Goal: Task Accomplishment & Management: Complete application form

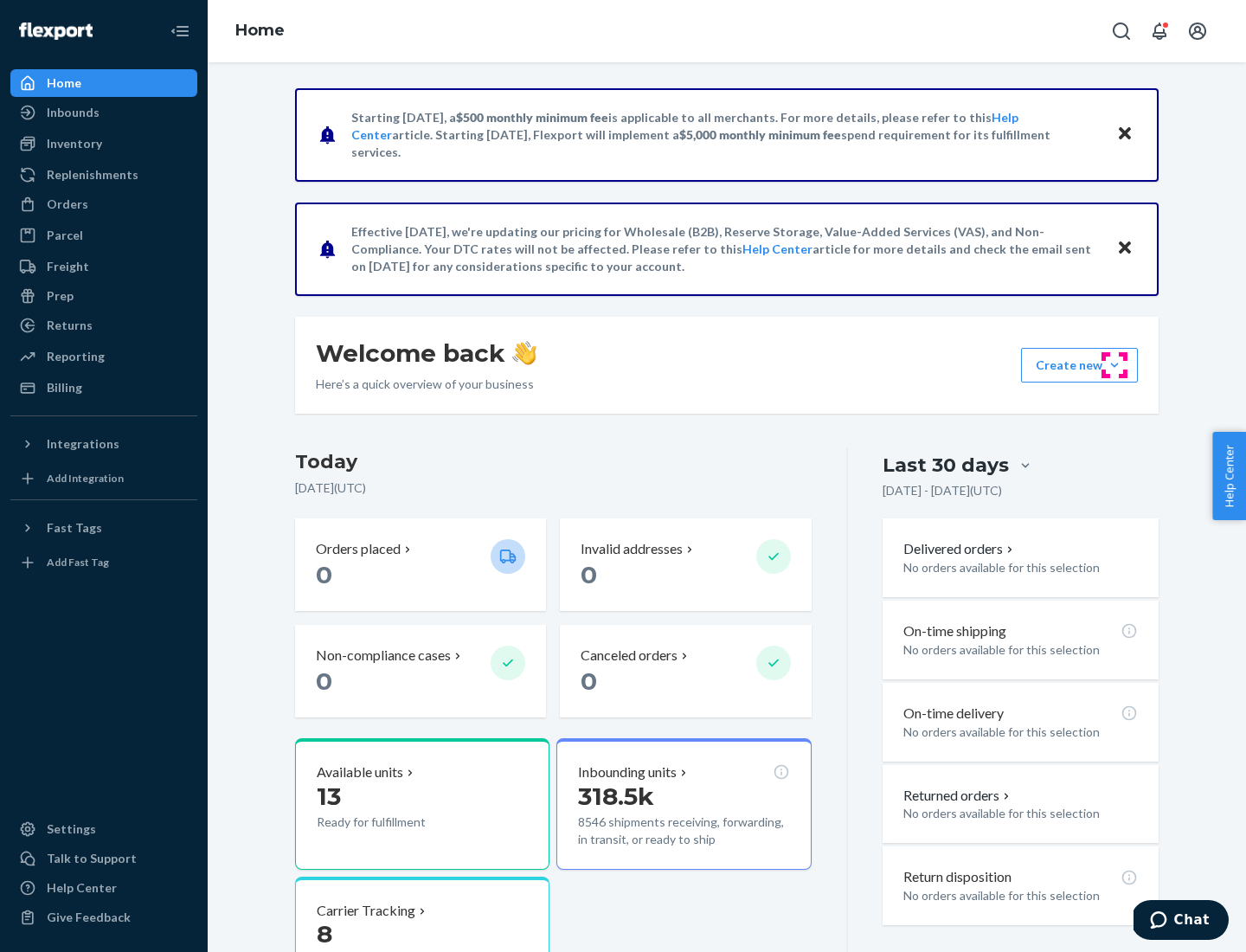
click at [1115, 365] on button "Create new Create new inbound Create new order Create new product" at bounding box center [1079, 364] width 117 height 35
click at [104, 113] on div "Inbounds" at bounding box center [104, 113] width 184 height 25
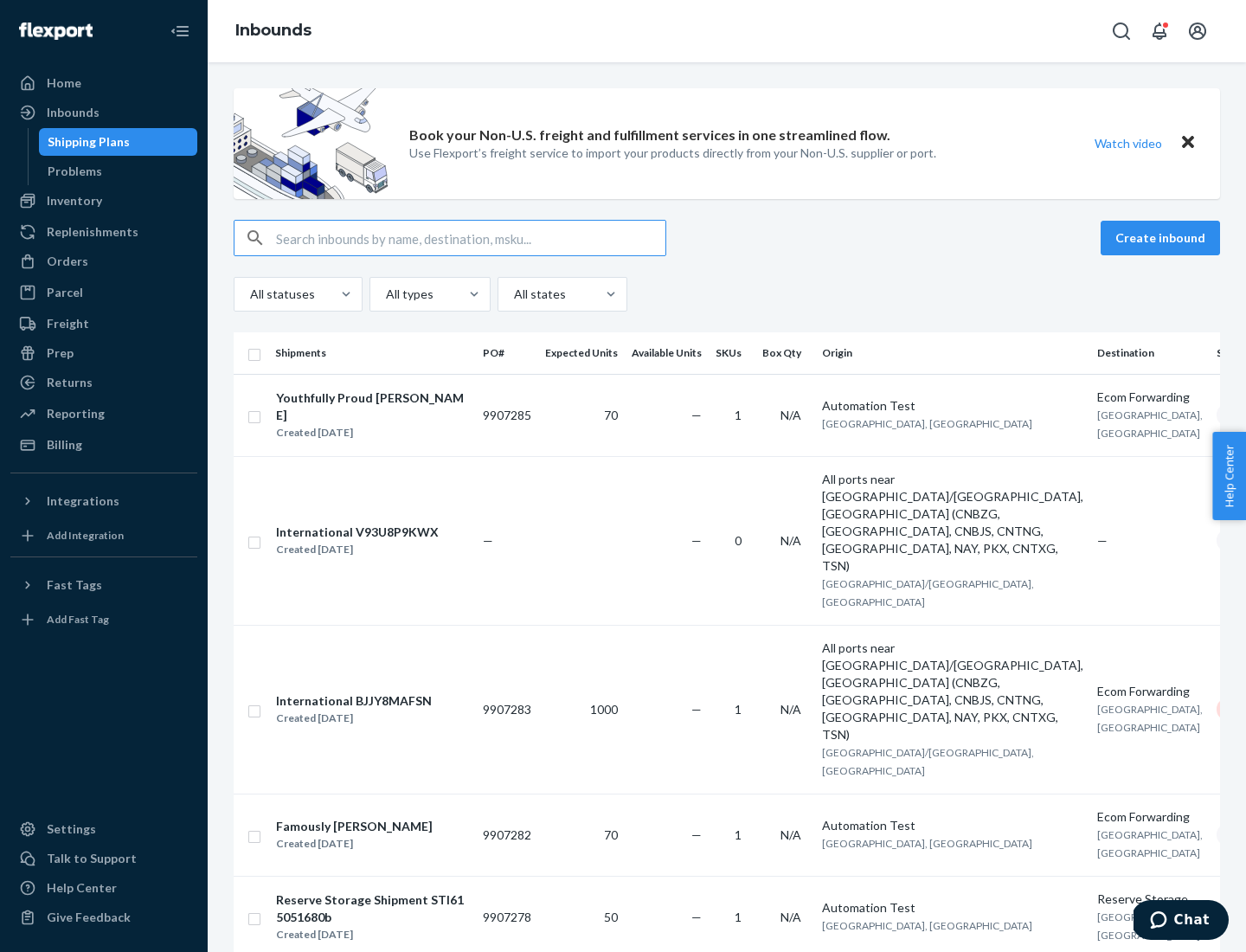
click at [1163, 238] on button "Create inbound" at bounding box center [1160, 237] width 119 height 35
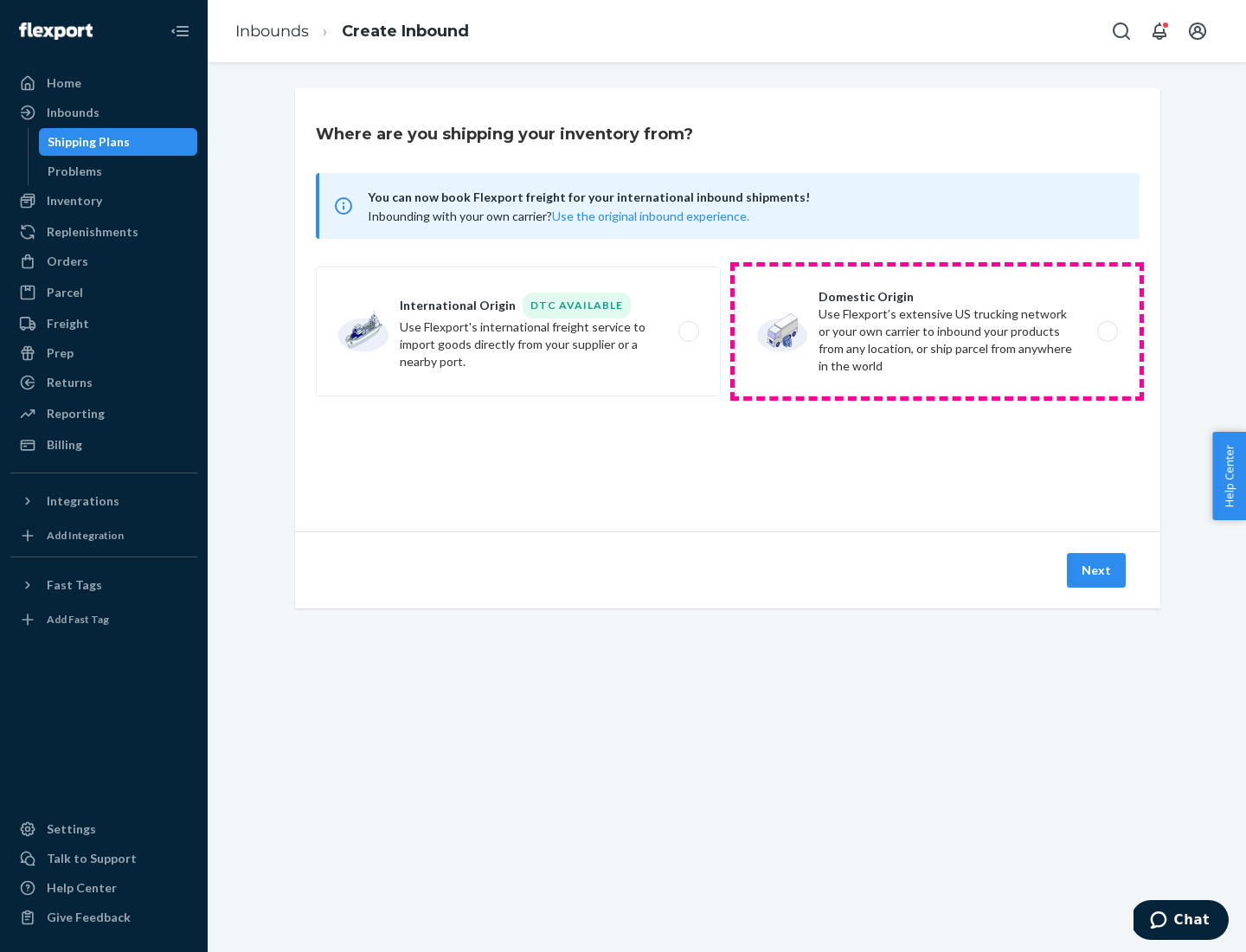
click at [937, 332] on label "Domestic Origin Use Flexport’s extensive US trucking network or your own carrie…" at bounding box center [937, 331] width 405 height 129
click at [1107, 332] on input "Domestic Origin Use Flexport’s extensive US trucking network or your own carrie…" at bounding box center [1112, 331] width 11 height 11
radio input "true"
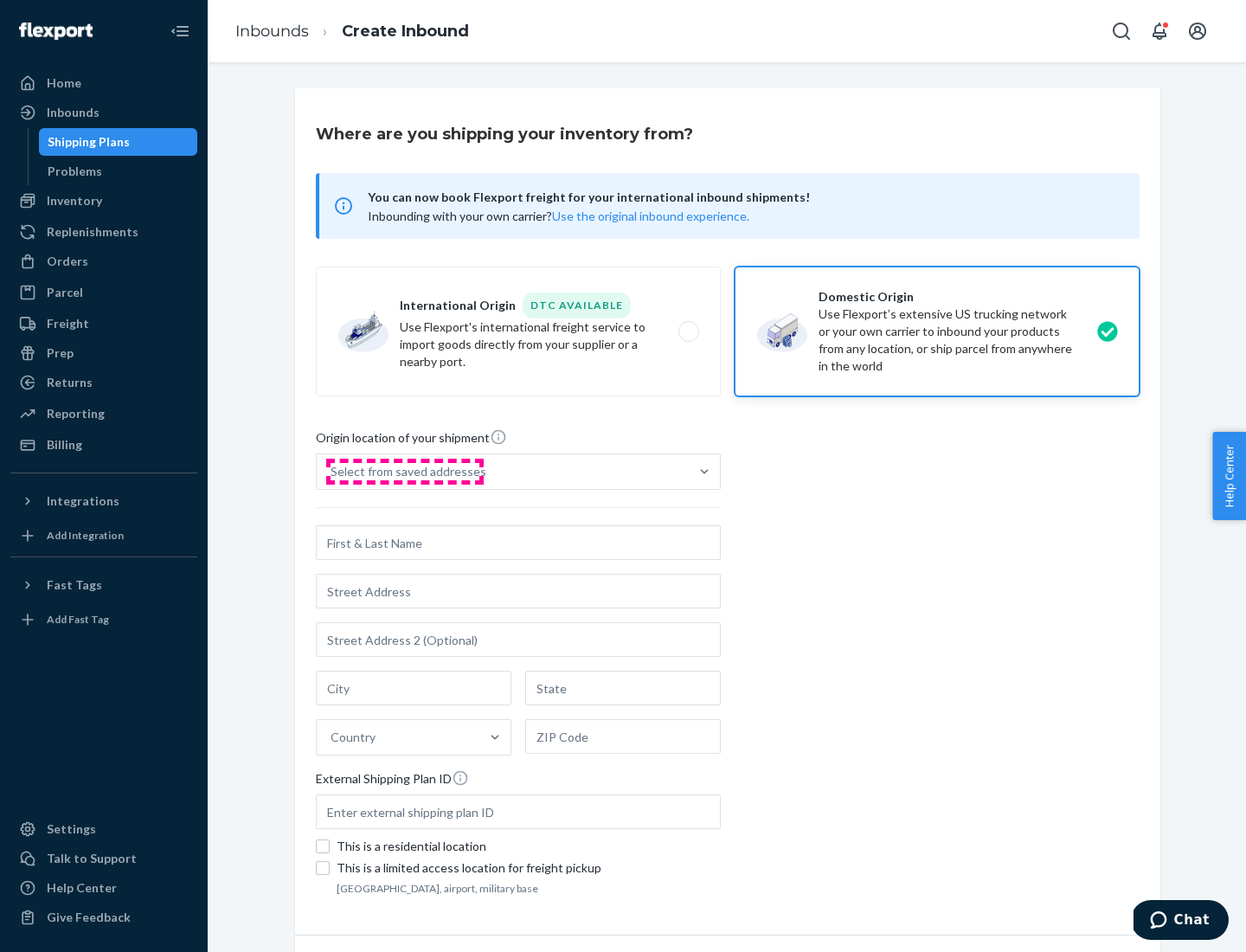
click at [404, 472] on div "Select from saved addresses" at bounding box center [409, 472] width 156 height 18
click at [332, 472] on input "Select from saved addresses" at bounding box center [332, 472] width 2 height 18
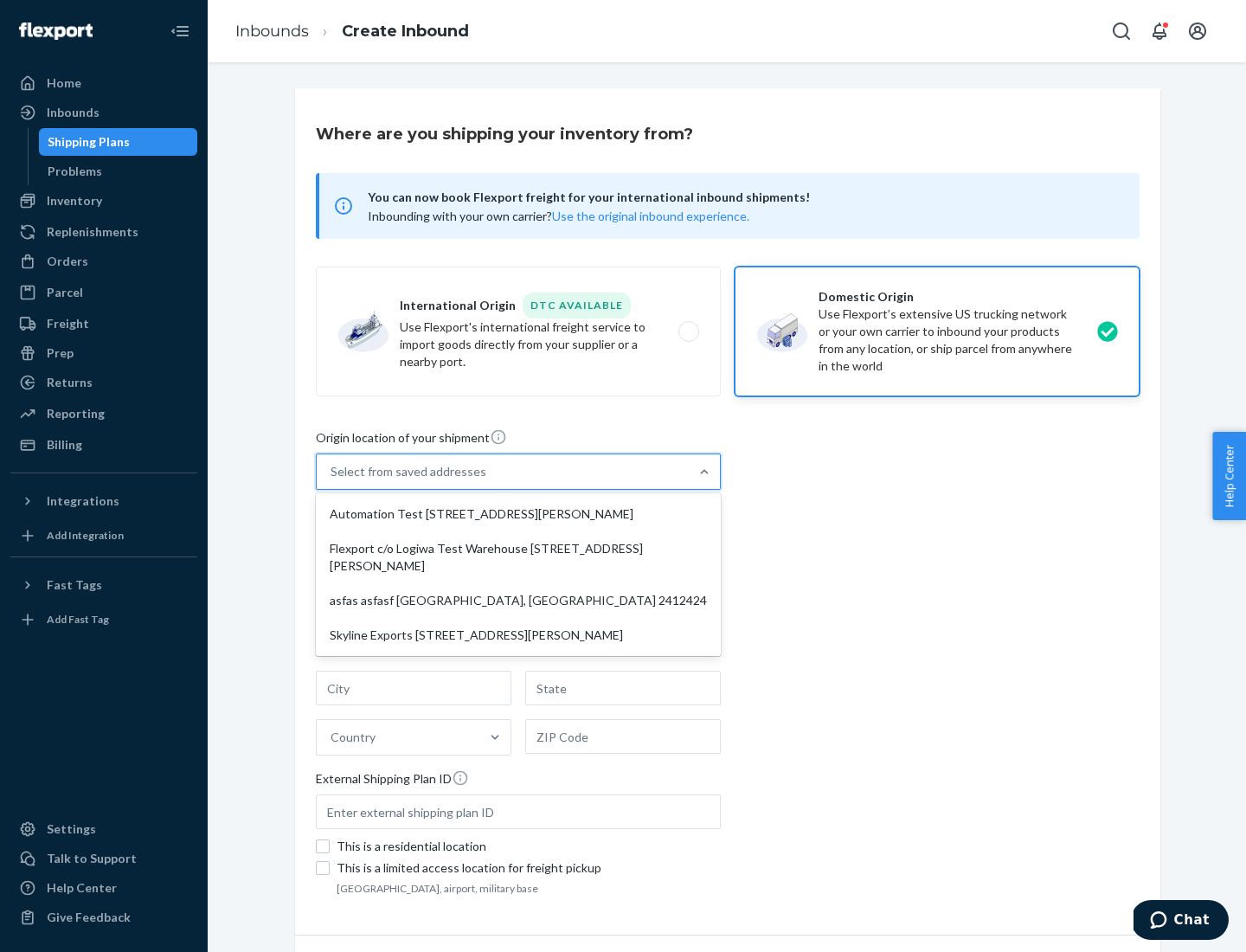
scroll to position [7, 0]
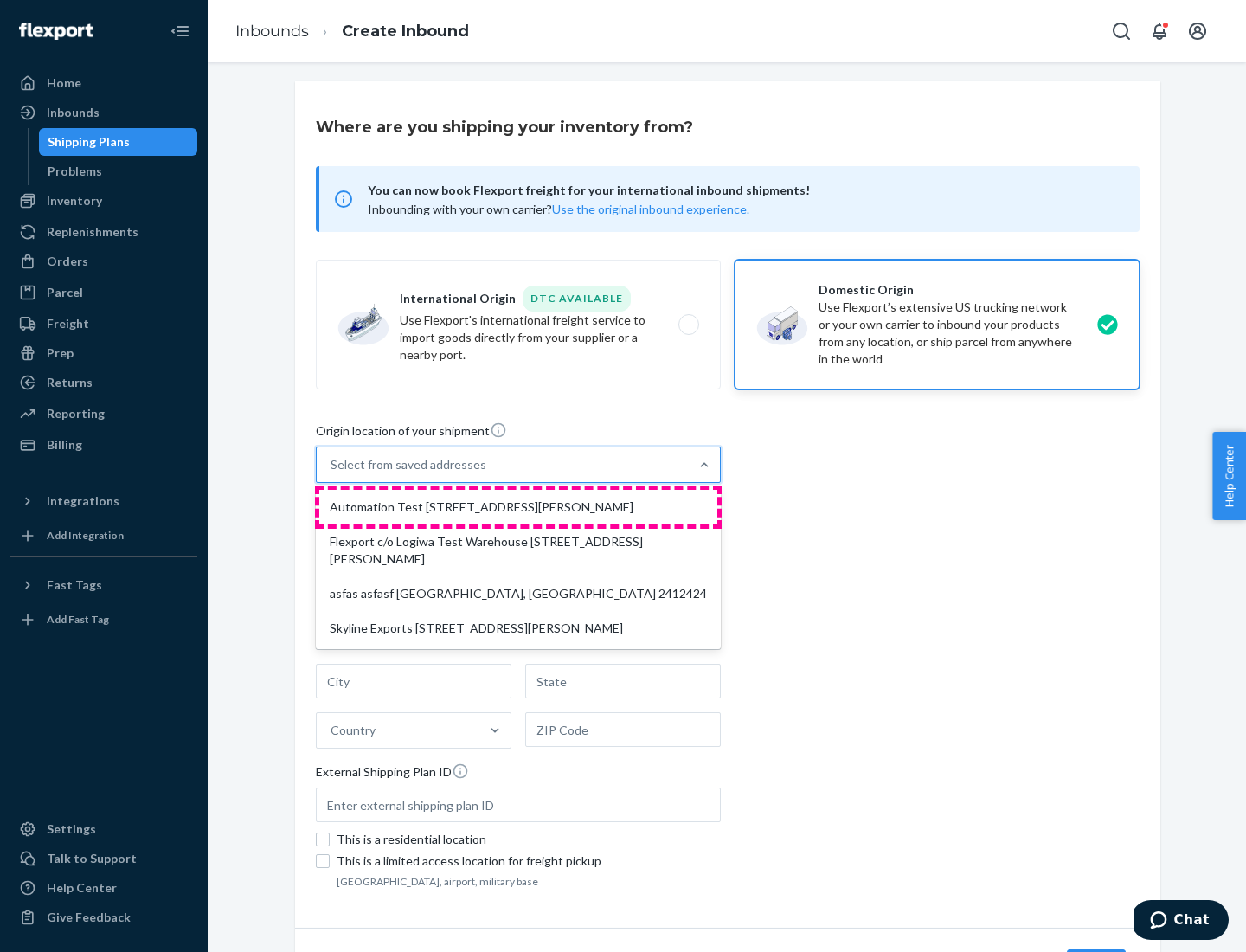
click at [518, 507] on div "Automation Test [STREET_ADDRESS][PERSON_NAME]" at bounding box center [517, 507] width 398 height 35
click at [332, 473] on input "option Automation Test [STREET_ADDRESS][PERSON_NAME] focused, 1 of 4. 4 results…" at bounding box center [332, 465] width 2 height 18
type input "Automation Test"
type input "9th Floor"
type input "[GEOGRAPHIC_DATA]"
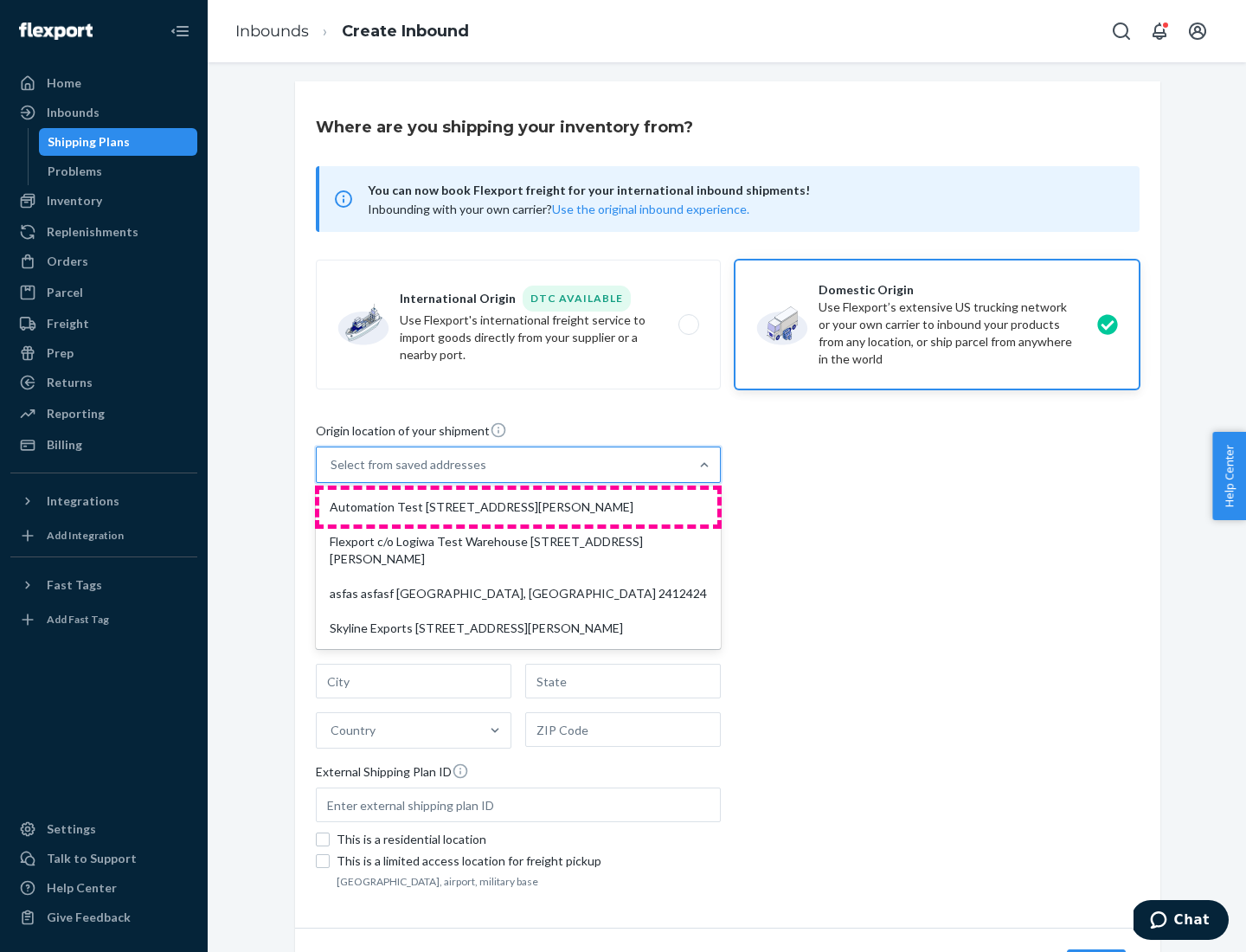
type input "CA"
type input "94104"
type input "[STREET_ADDRESS][PERSON_NAME]"
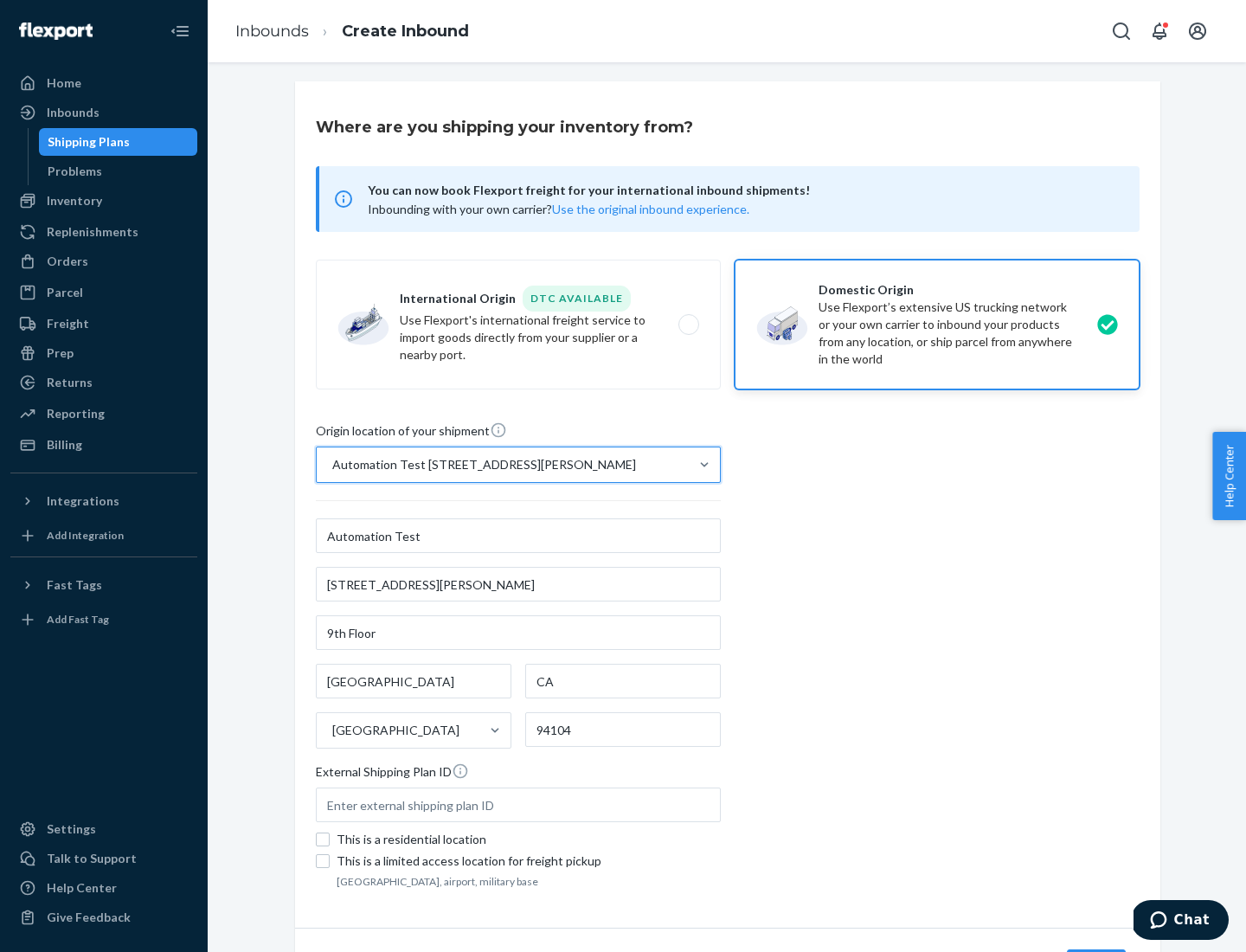
scroll to position [102, 0]
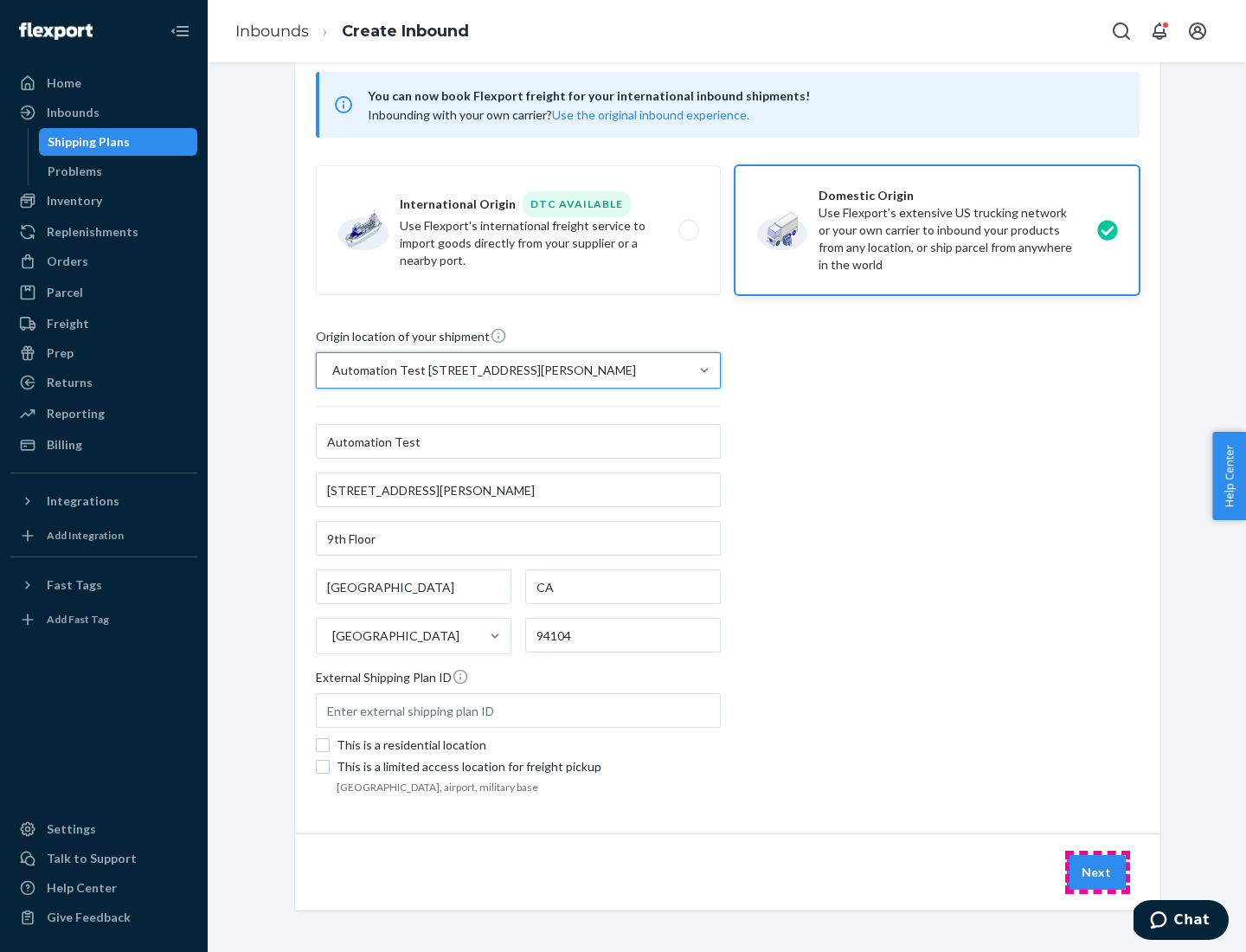
click at [1097, 872] on button "Next" at bounding box center [1096, 872] width 59 height 35
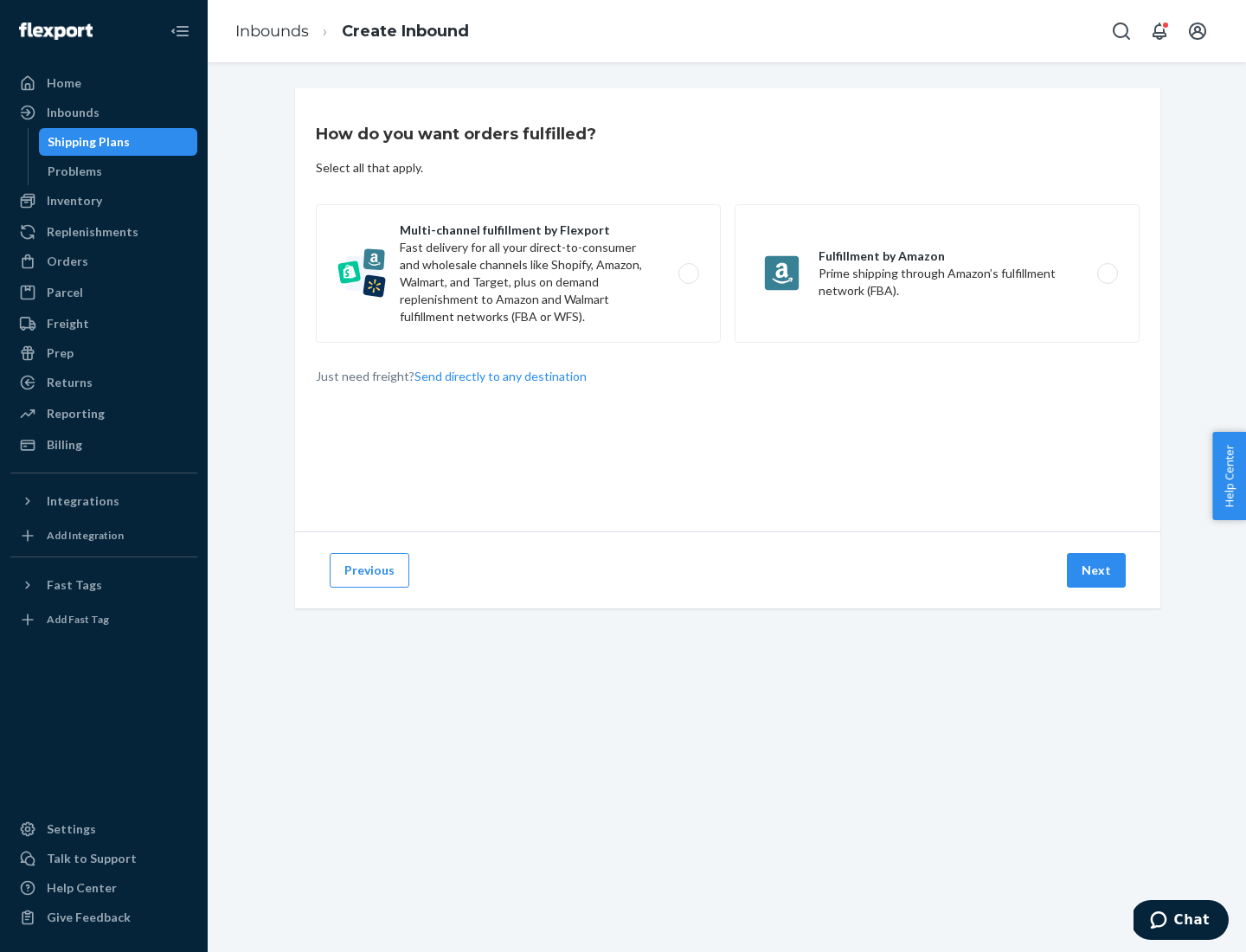
click at [518, 274] on label "Multi-channel fulfillment by Flexport Fast delivery for all your direct-to-cons…" at bounding box center [518, 274] width 405 height 138
click at [688, 274] on input "Multi-channel fulfillment by Flexport Fast delivery for all your direct-to-cons…" at bounding box center [693, 274] width 11 height 11
radio input "true"
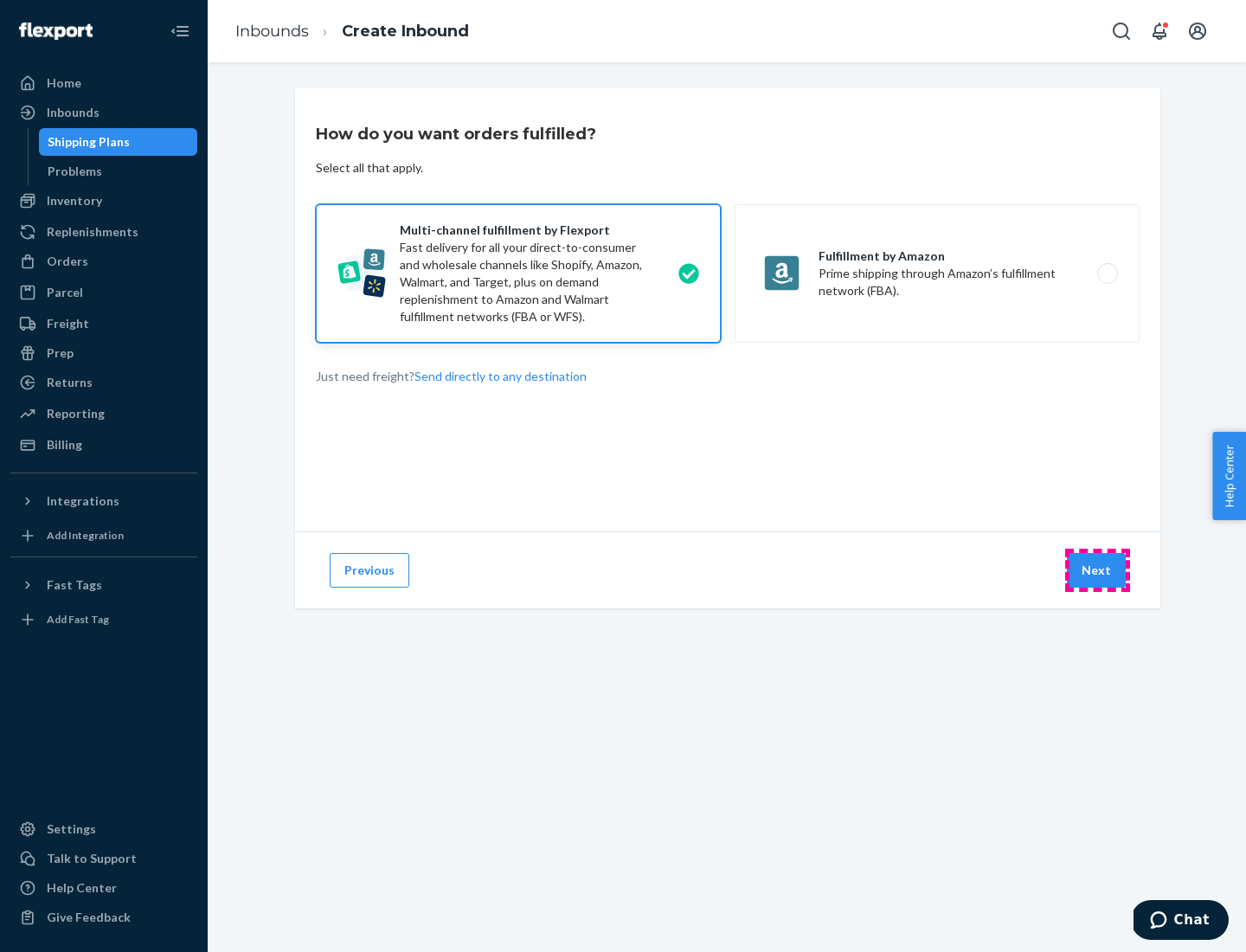
click at [1097, 570] on button "Next" at bounding box center [1096, 570] width 59 height 35
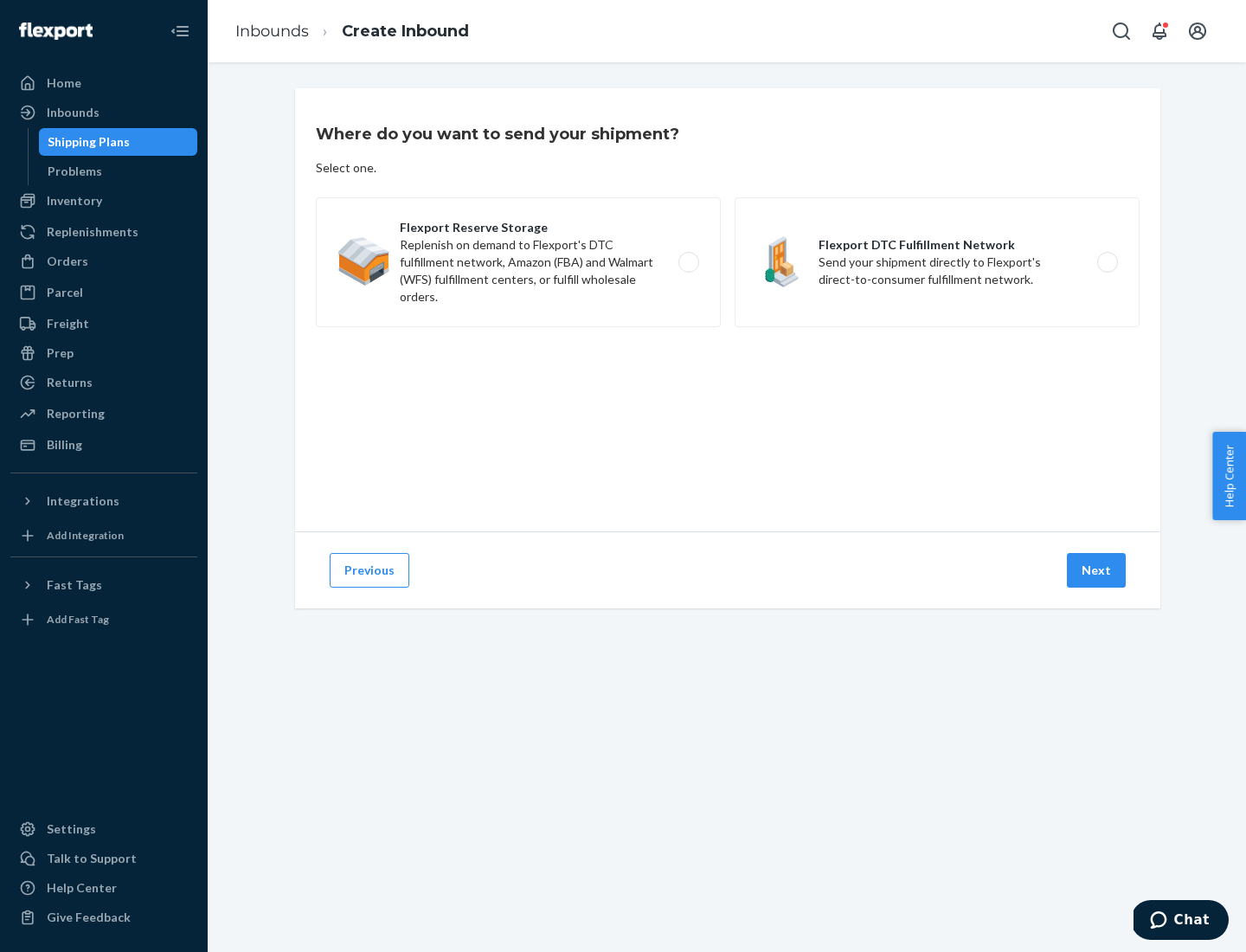
click at [937, 262] on label "Flexport DTC Fulfillment Network Send your shipment directly to Flexport's dire…" at bounding box center [937, 262] width 405 height 129
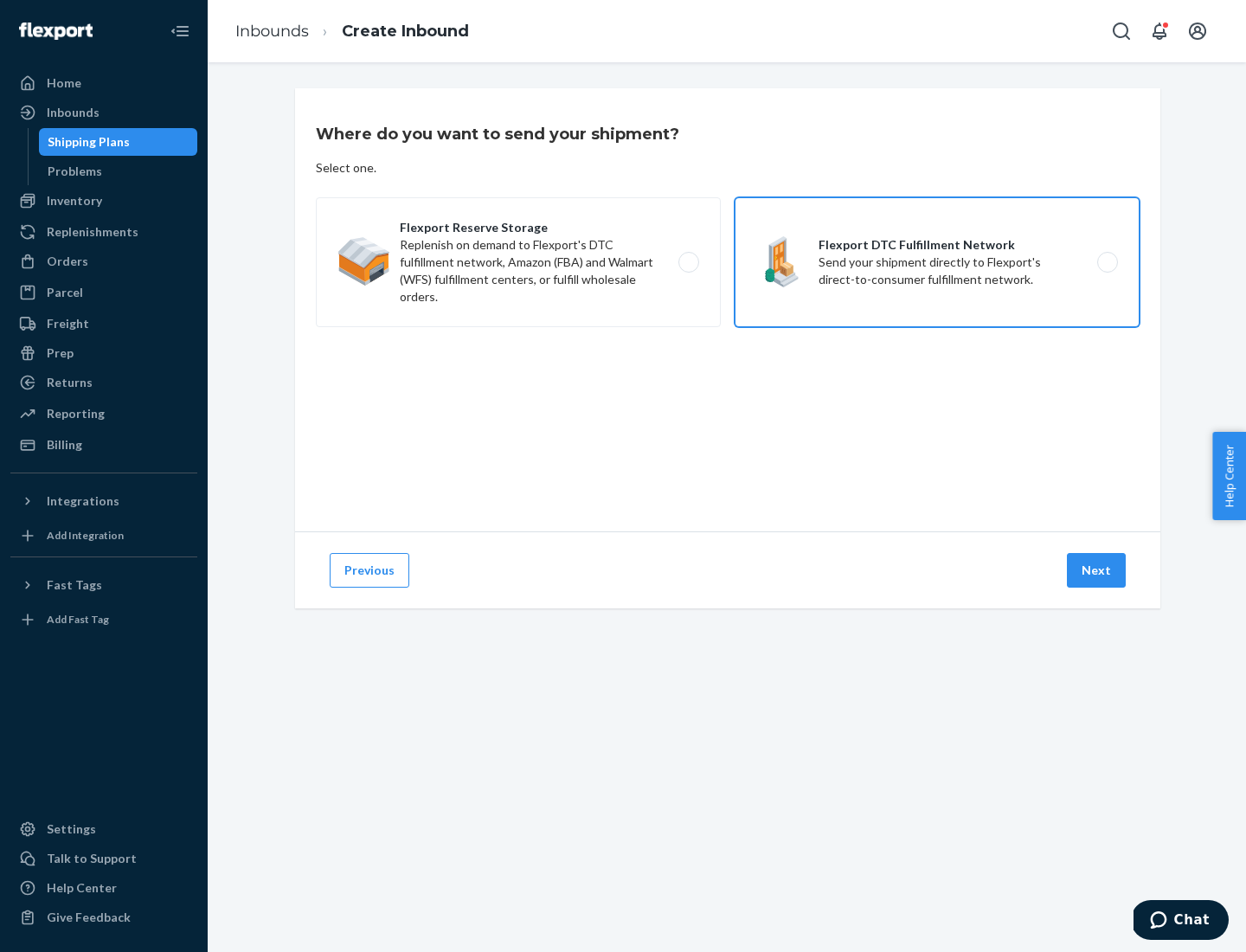
click at [1107, 262] on input "Flexport DTC Fulfillment Network Send your shipment directly to Flexport's dire…" at bounding box center [1112, 262] width 11 height 11
radio input "true"
click at [1097, 570] on button "Next" at bounding box center [1096, 570] width 59 height 35
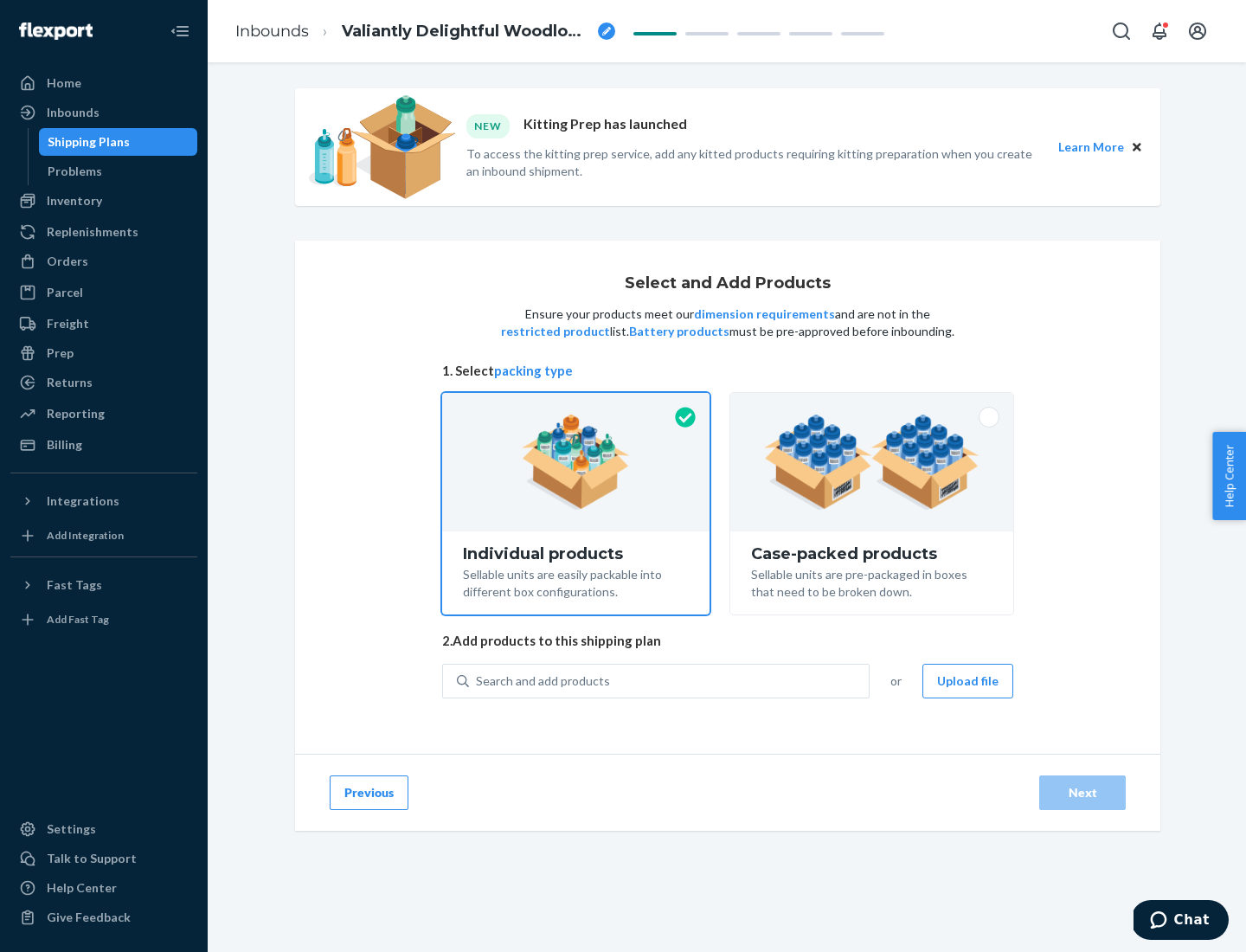
click at [872, 462] on img at bounding box center [872, 462] width 215 height 95
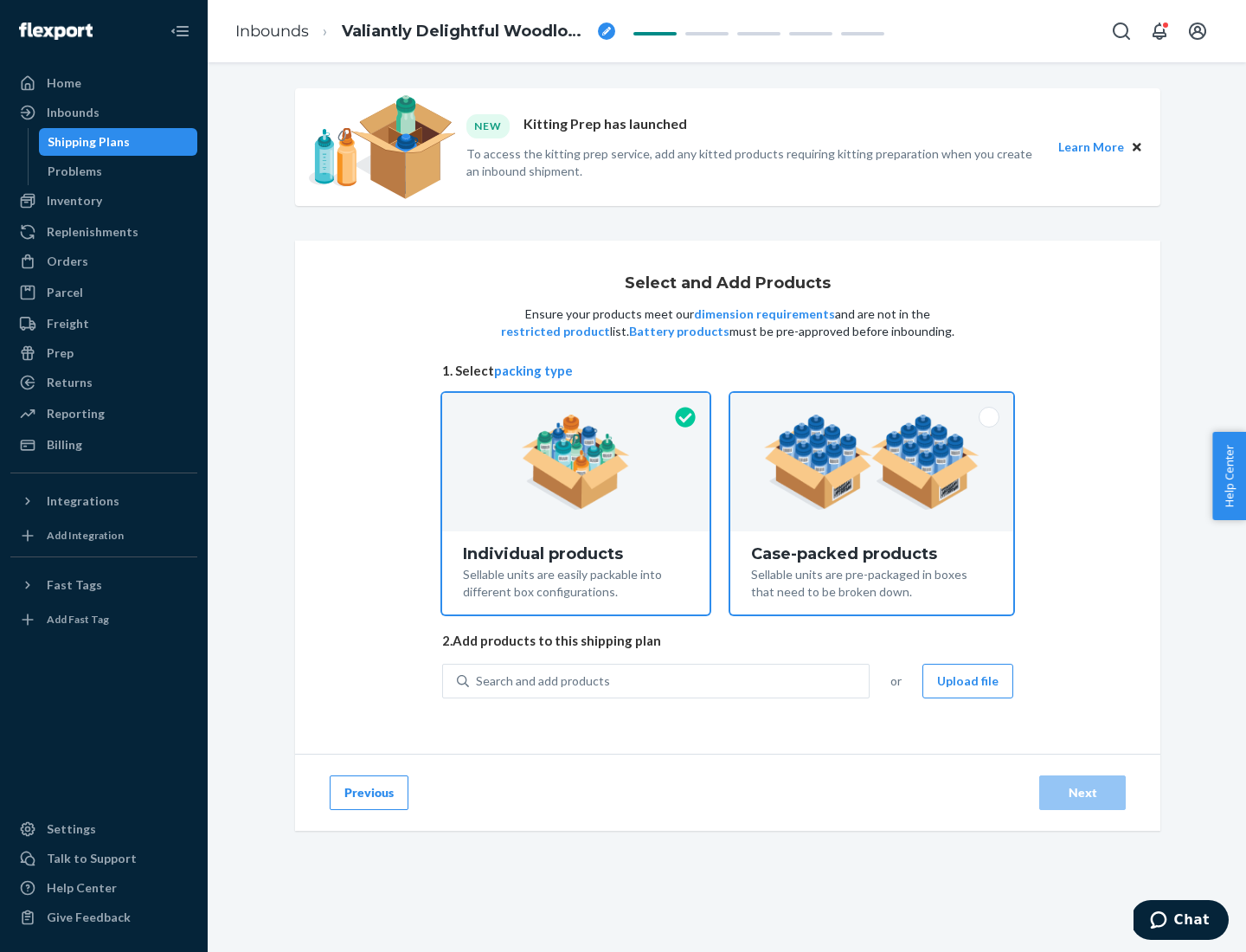
click at [872, 404] on input "Case-packed products Sellable units are pre-packaged in boxes that need to be b…" at bounding box center [871, 398] width 11 height 11
radio input "true"
radio input "false"
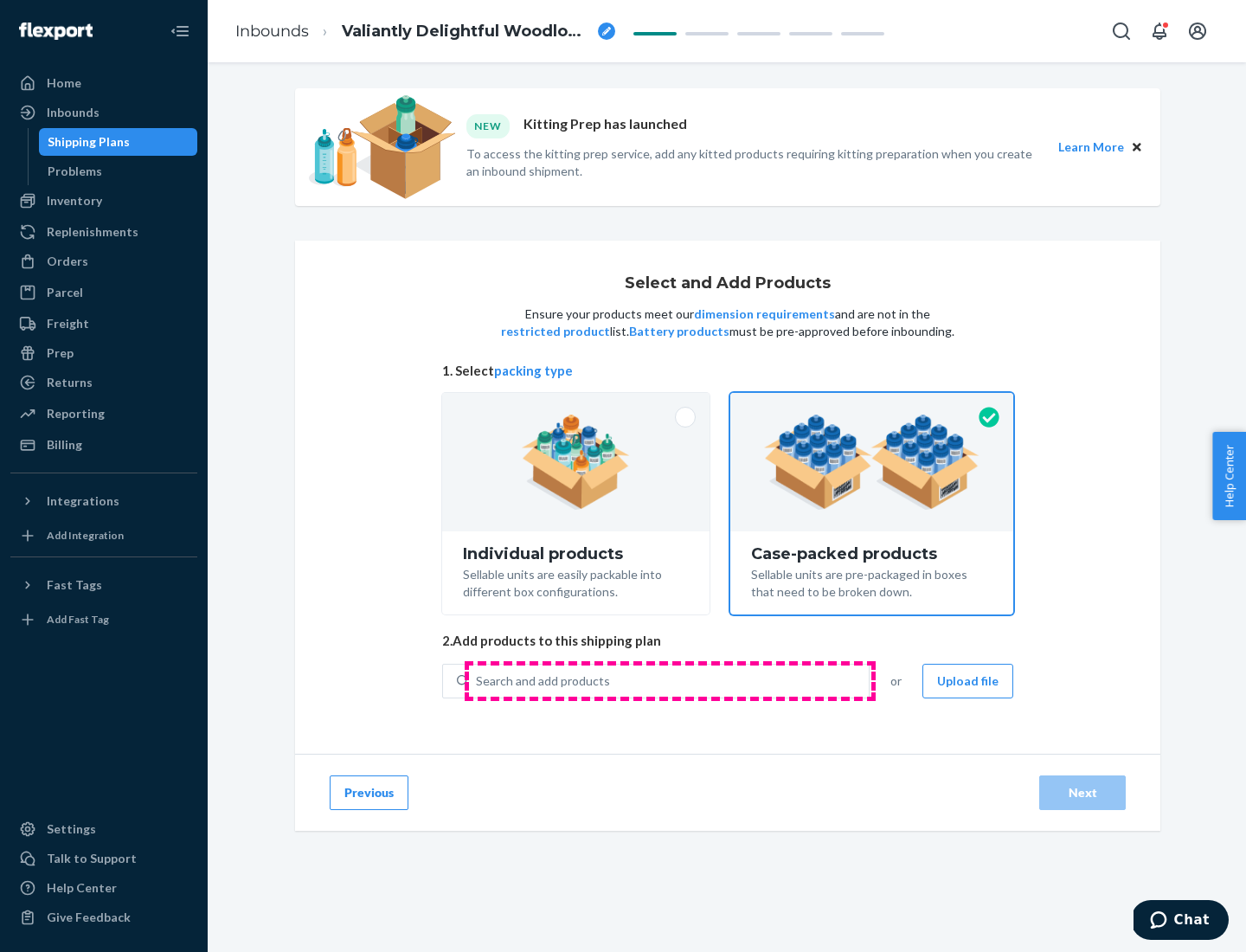
click at [669, 680] on div "Search and add products" at bounding box center [668, 681] width 400 height 32
click at [478, 680] on input "Search and add products" at bounding box center [477, 681] width 2 height 18
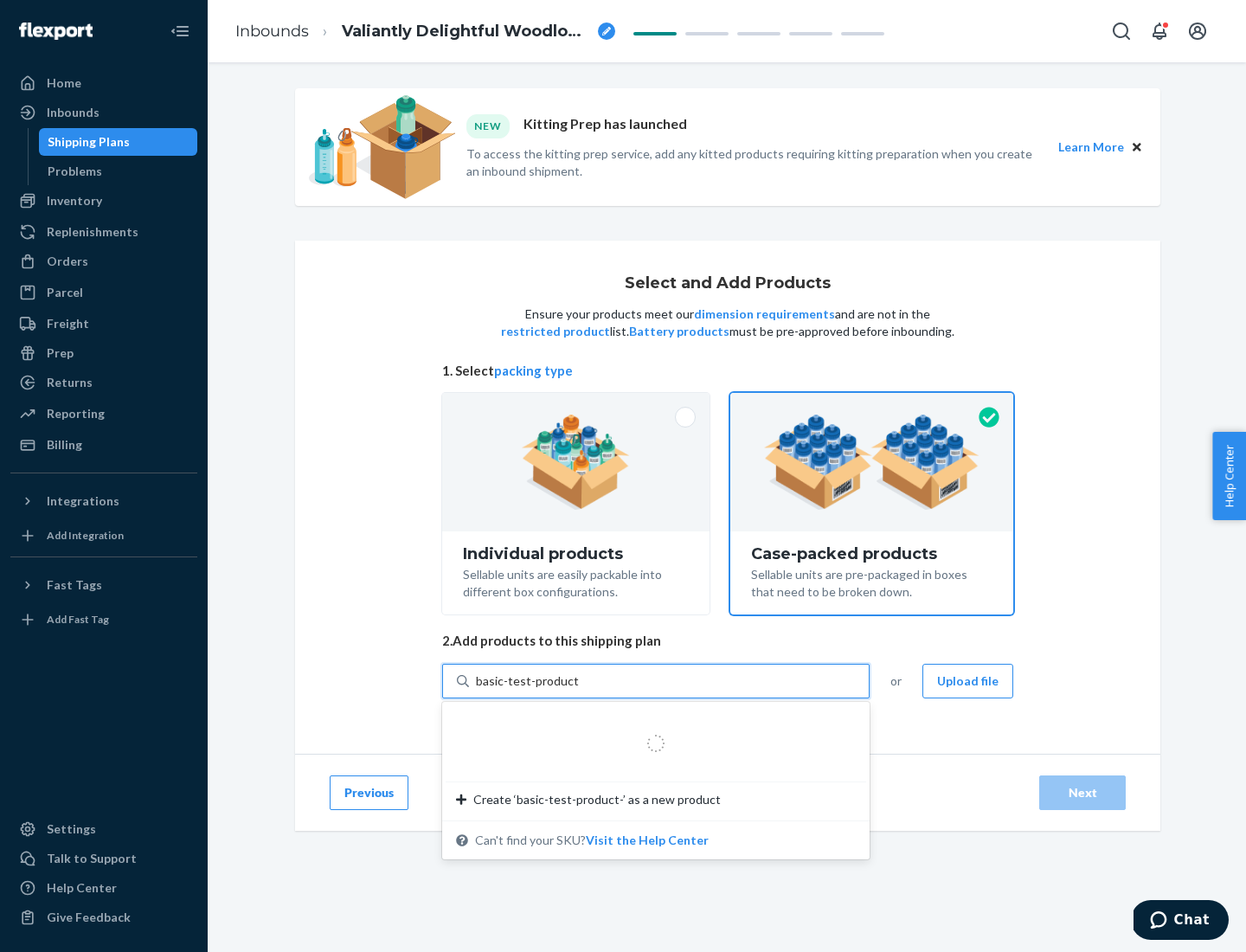
type input "basic-test-product-1"
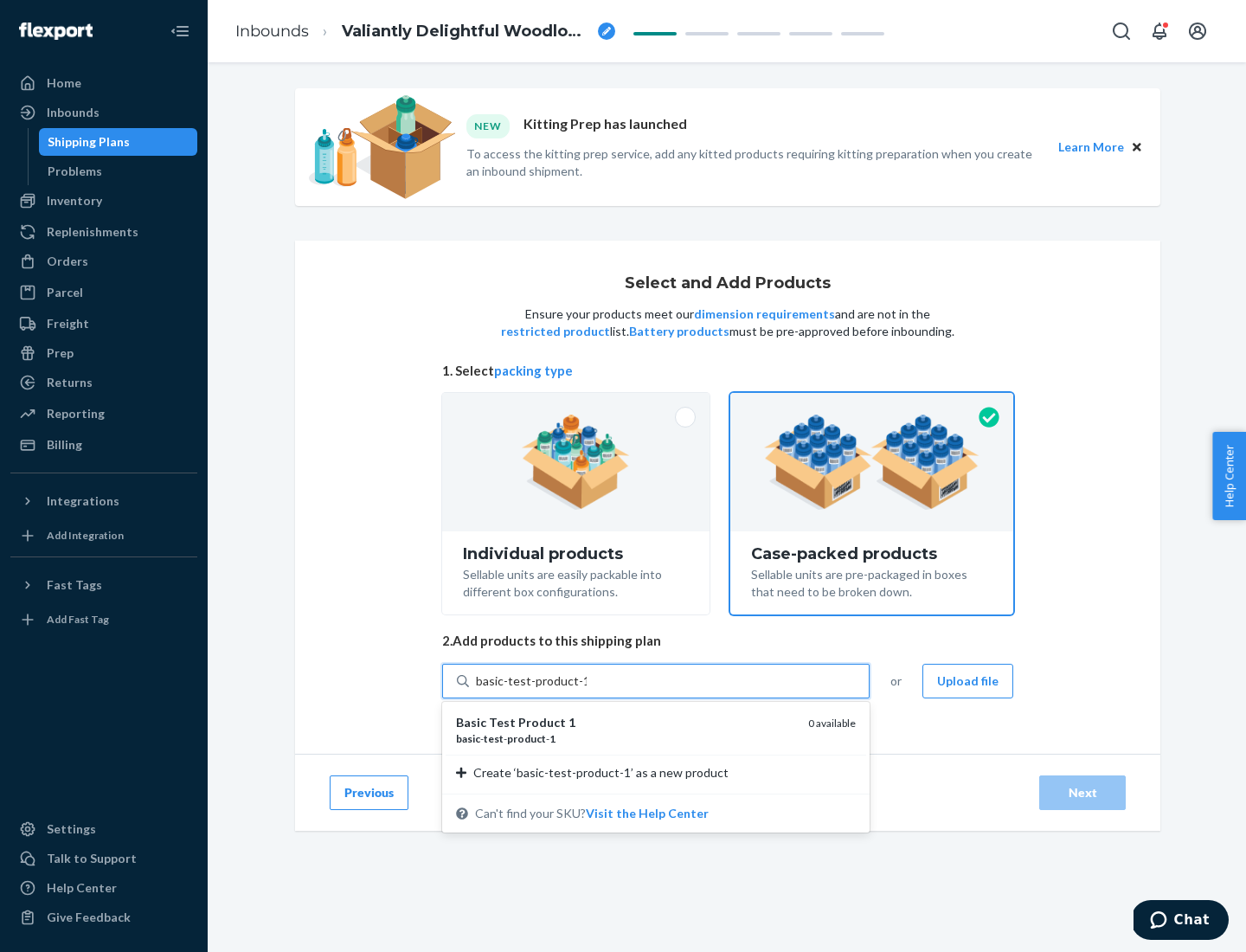
click at [626, 738] on div "basic - test - product - 1" at bounding box center [625, 738] width 339 height 15
click at [586, 689] on input "basic-test-product-1" at bounding box center [531, 681] width 111 height 18
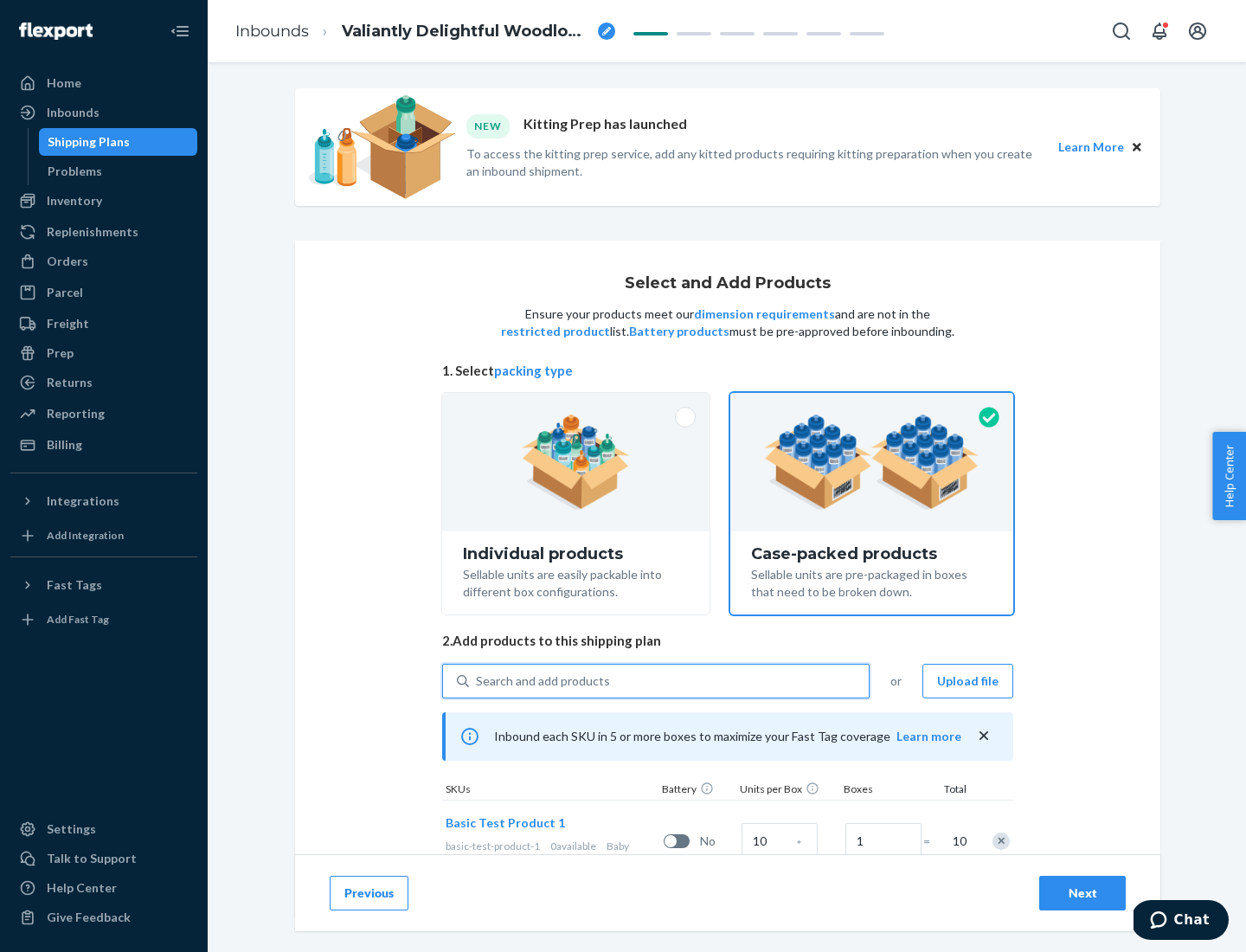
scroll to position [62, 0]
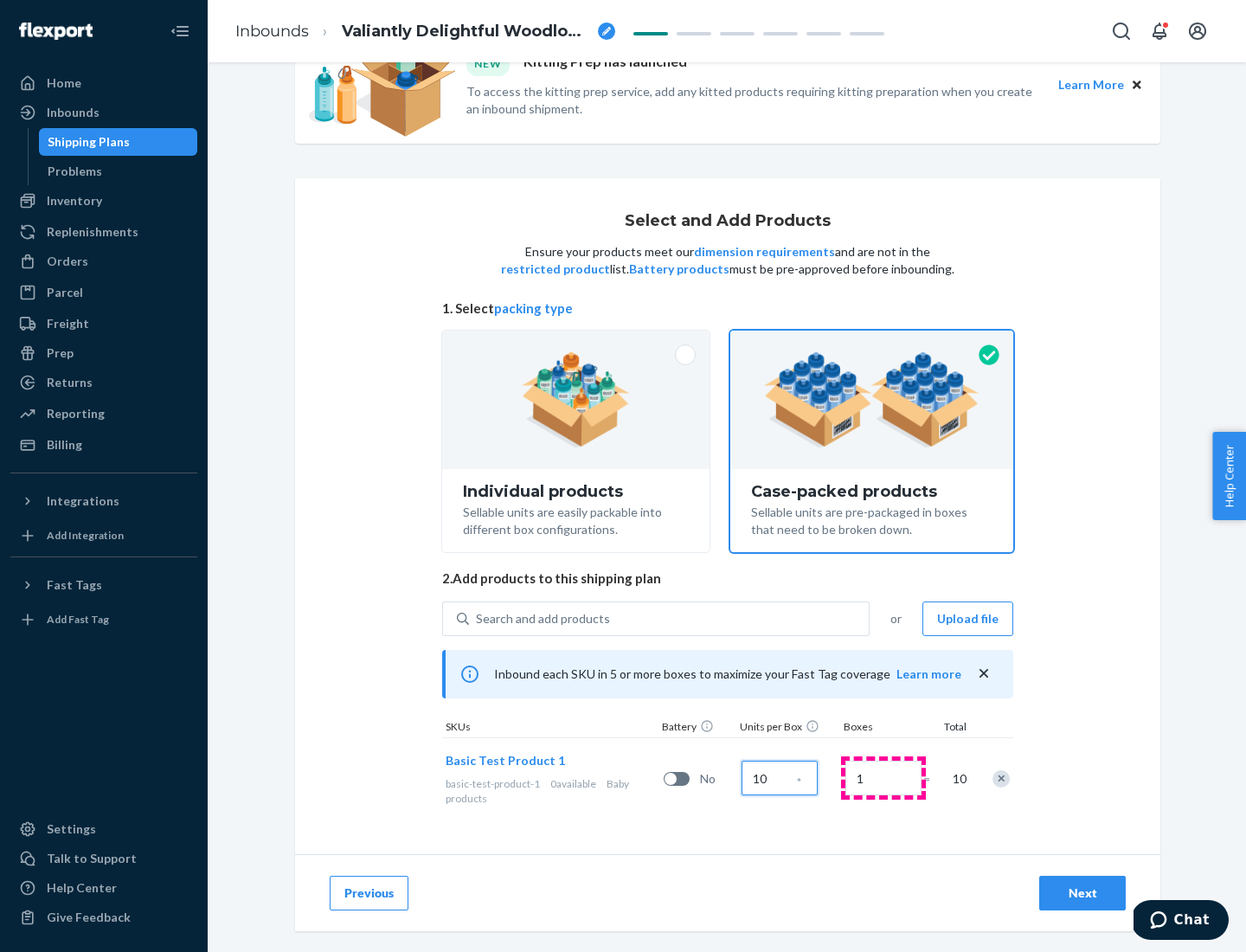
type input "10"
type input "7"
click at [1082, 893] on div "Next" at bounding box center [1082, 894] width 57 height 18
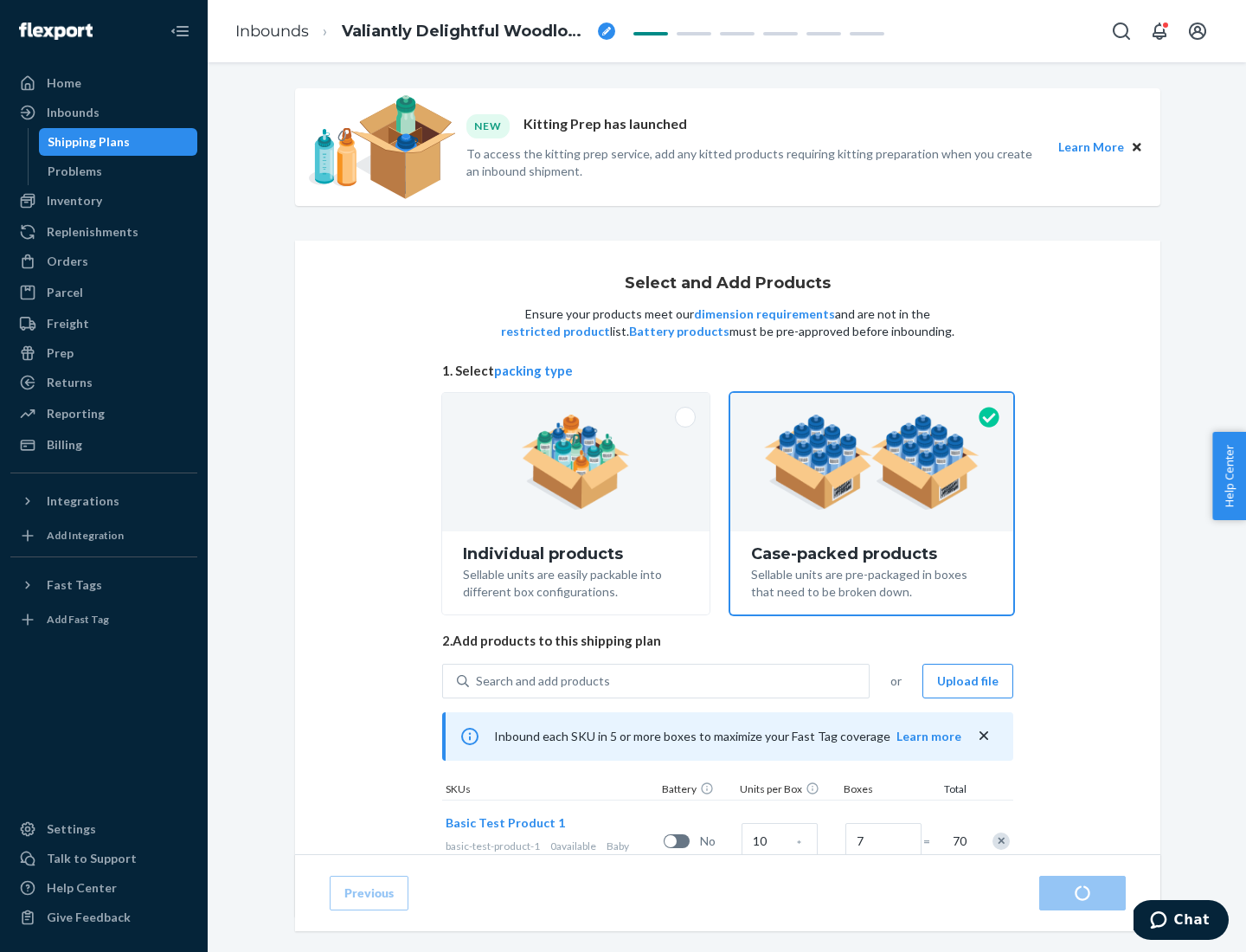
radio input "true"
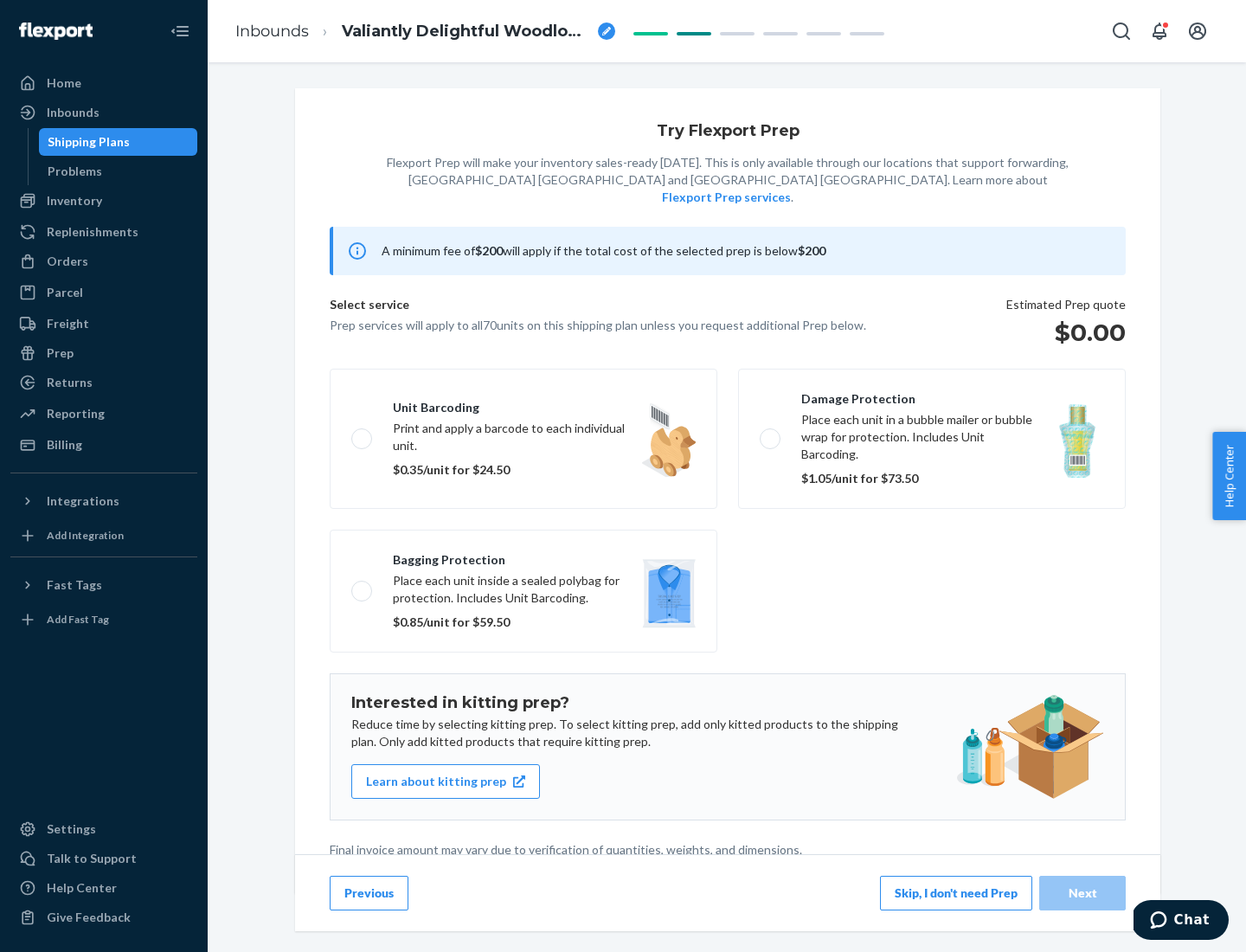
scroll to position [4, 0]
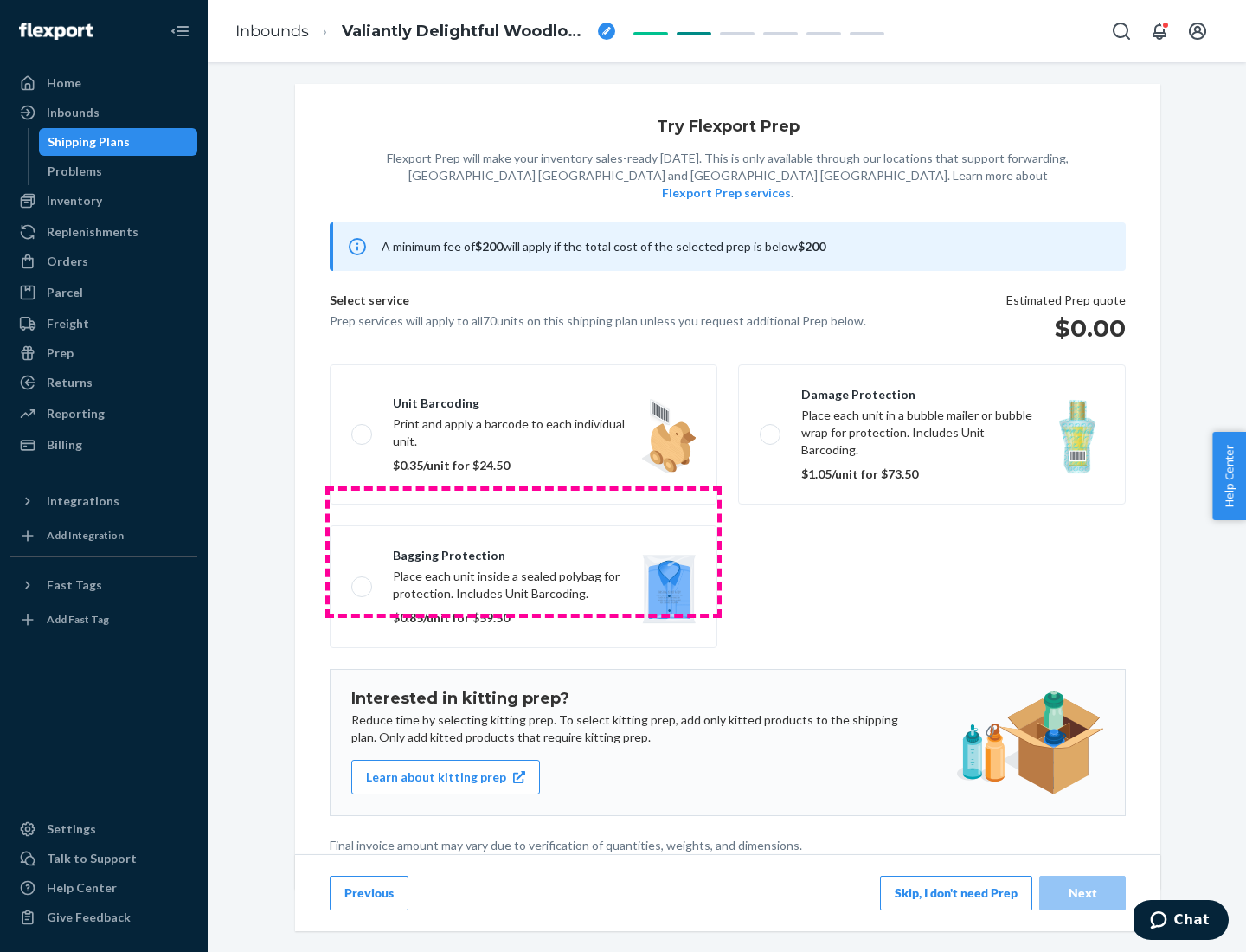
click at [523, 551] on label "Bagging protection Place each unit inside a sealed polybag for protection. Incl…" at bounding box center [523, 587] width 388 height 122
click at [362, 581] on input "Bagging protection Place each unit inside a sealed polybag for protection. Incl…" at bounding box center [356, 586] width 11 height 11
checkbox input "true"
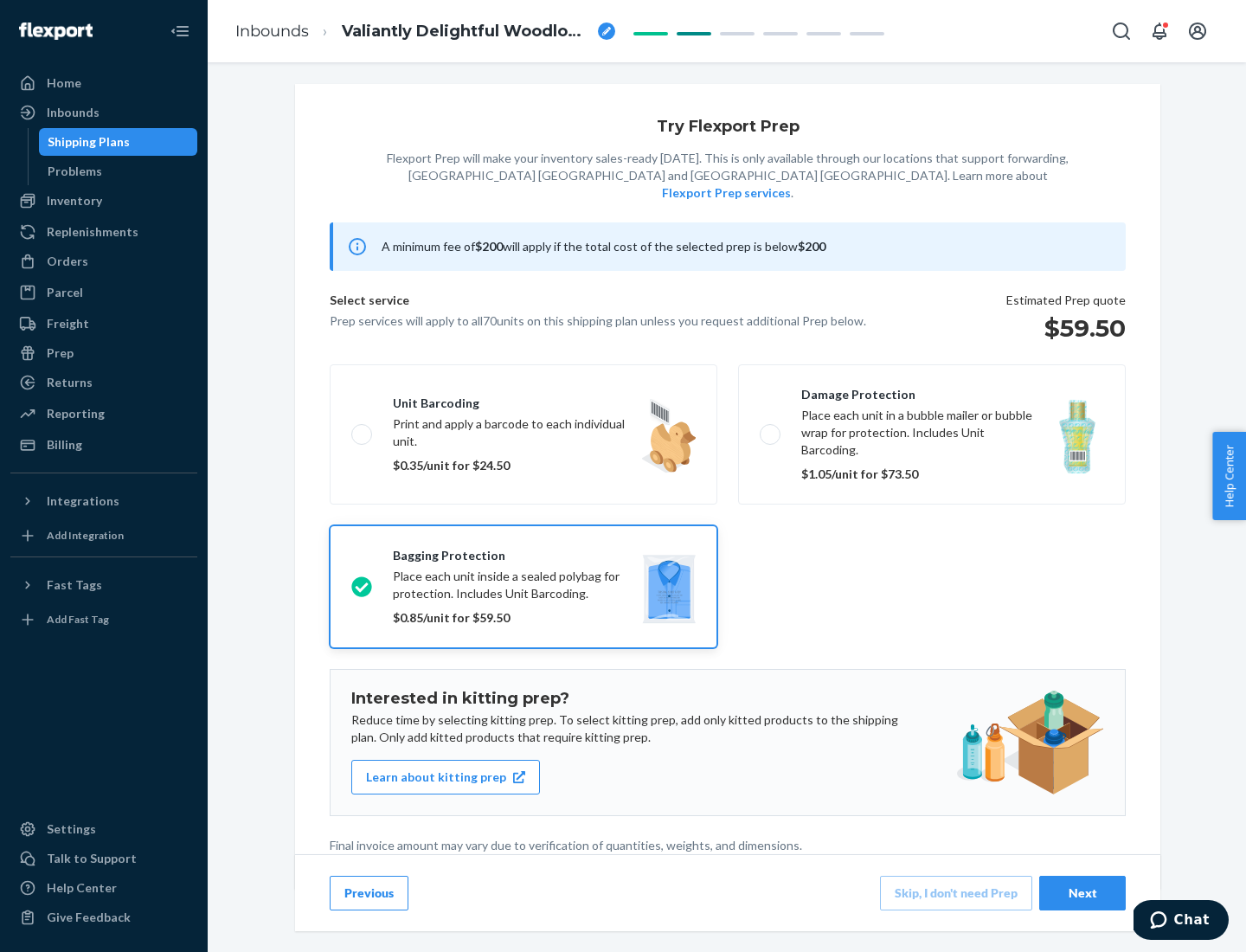
click at [1082, 892] on div "Next" at bounding box center [1082, 894] width 57 height 18
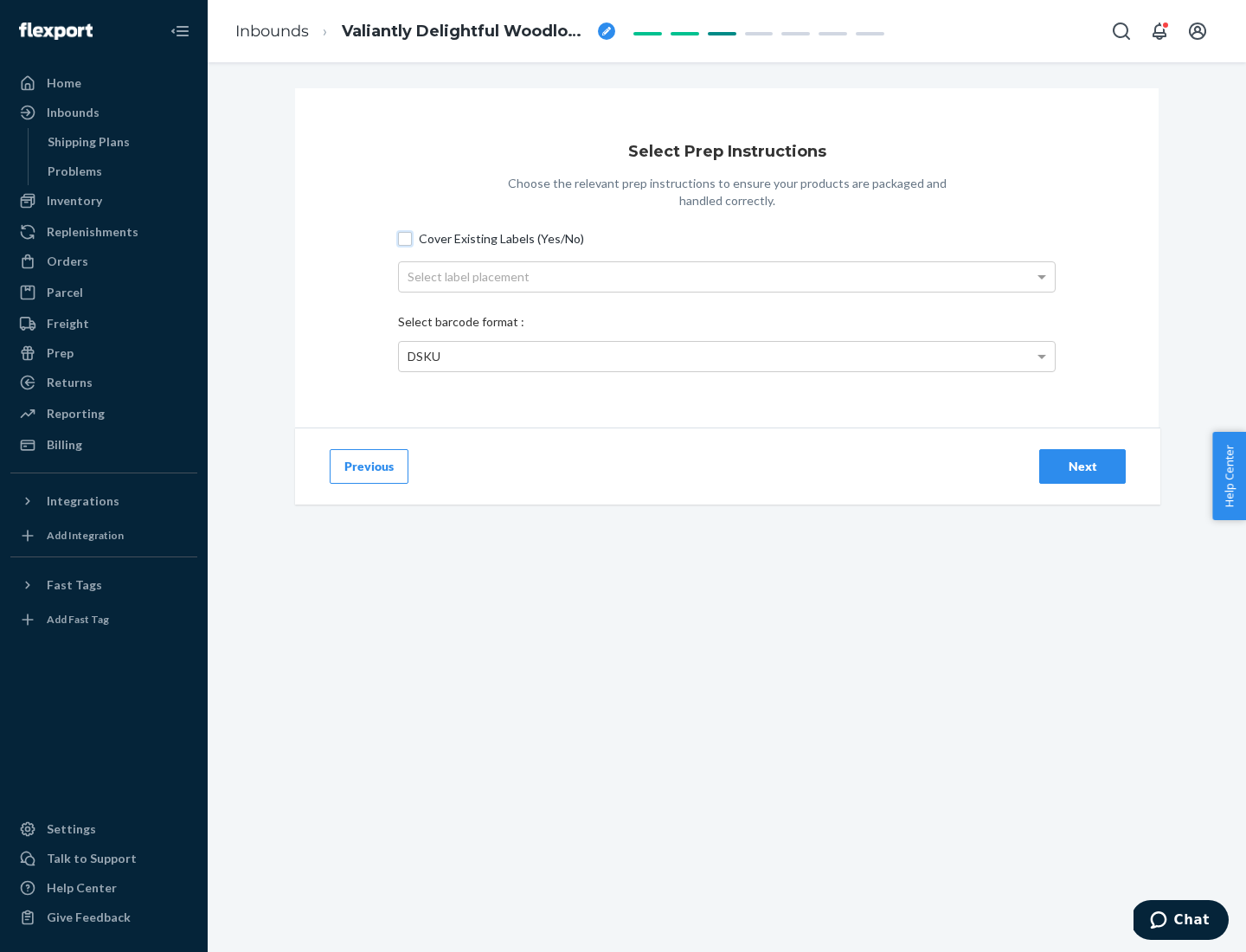
click at [405, 238] on input "Cover Existing Labels (Yes/No)" at bounding box center [405, 239] width 14 height 14
checkbox input "true"
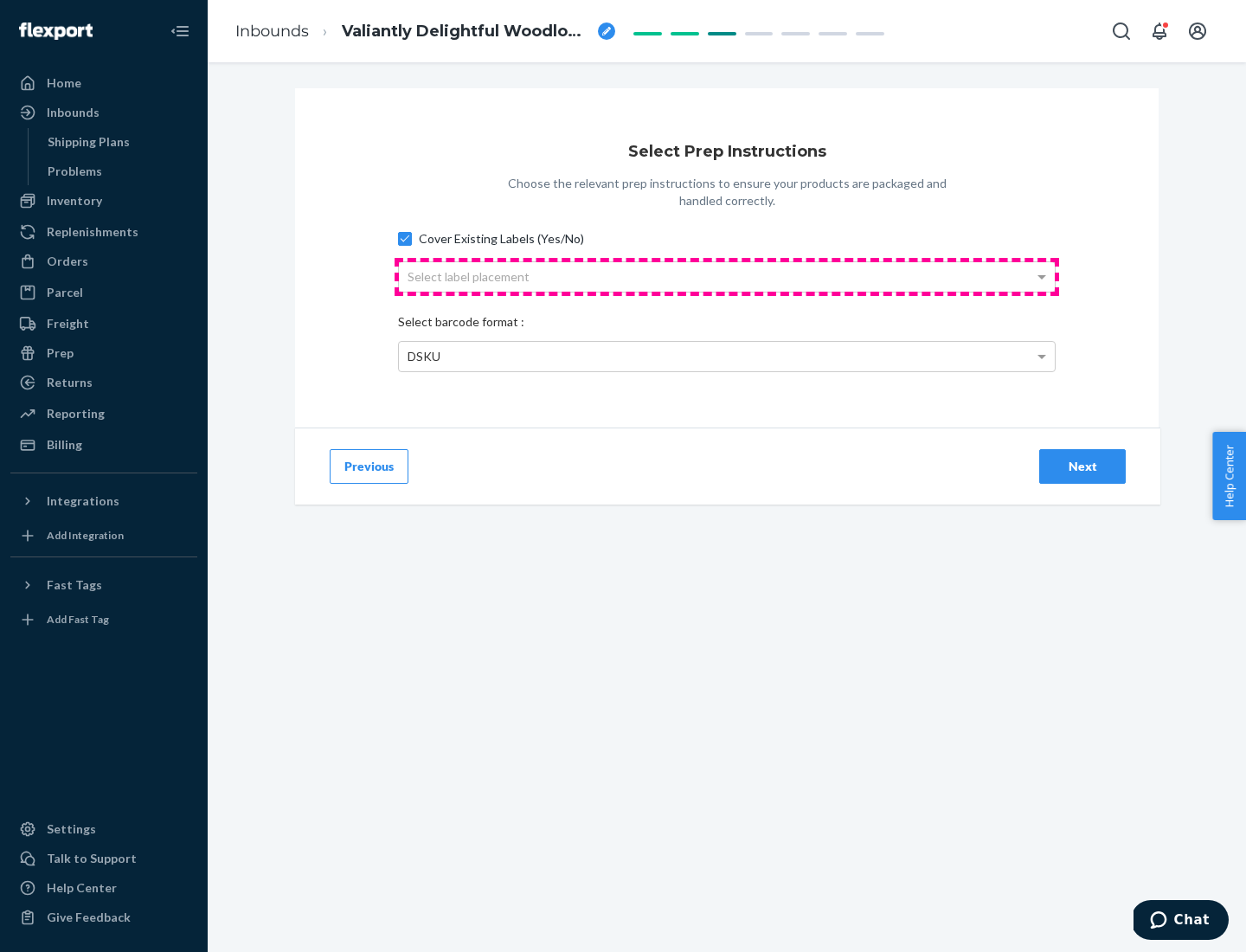
click at [727, 277] on div "Select label placement" at bounding box center [727, 277] width 656 height 30
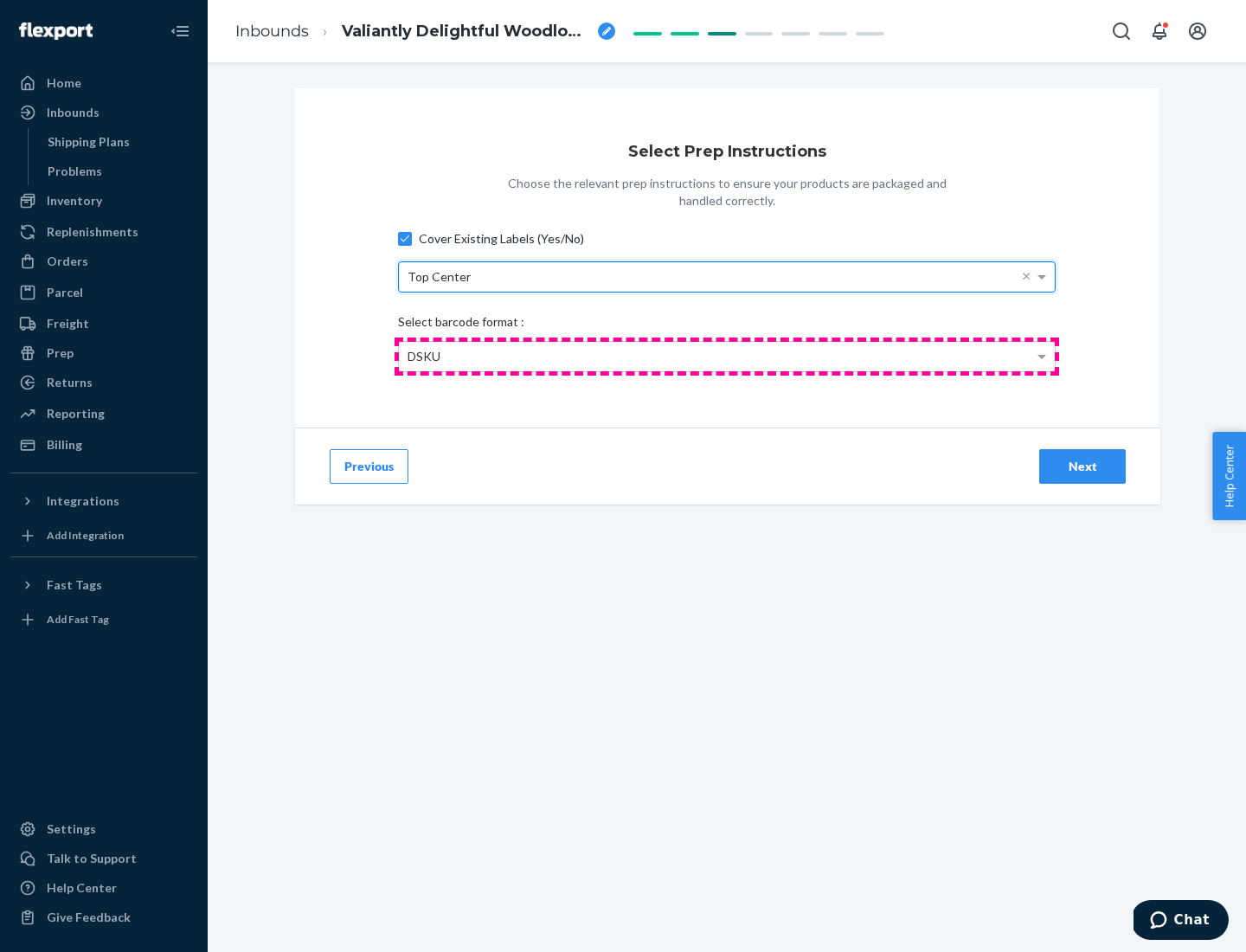
click at [727, 356] on div "DSKU" at bounding box center [727, 357] width 656 height 30
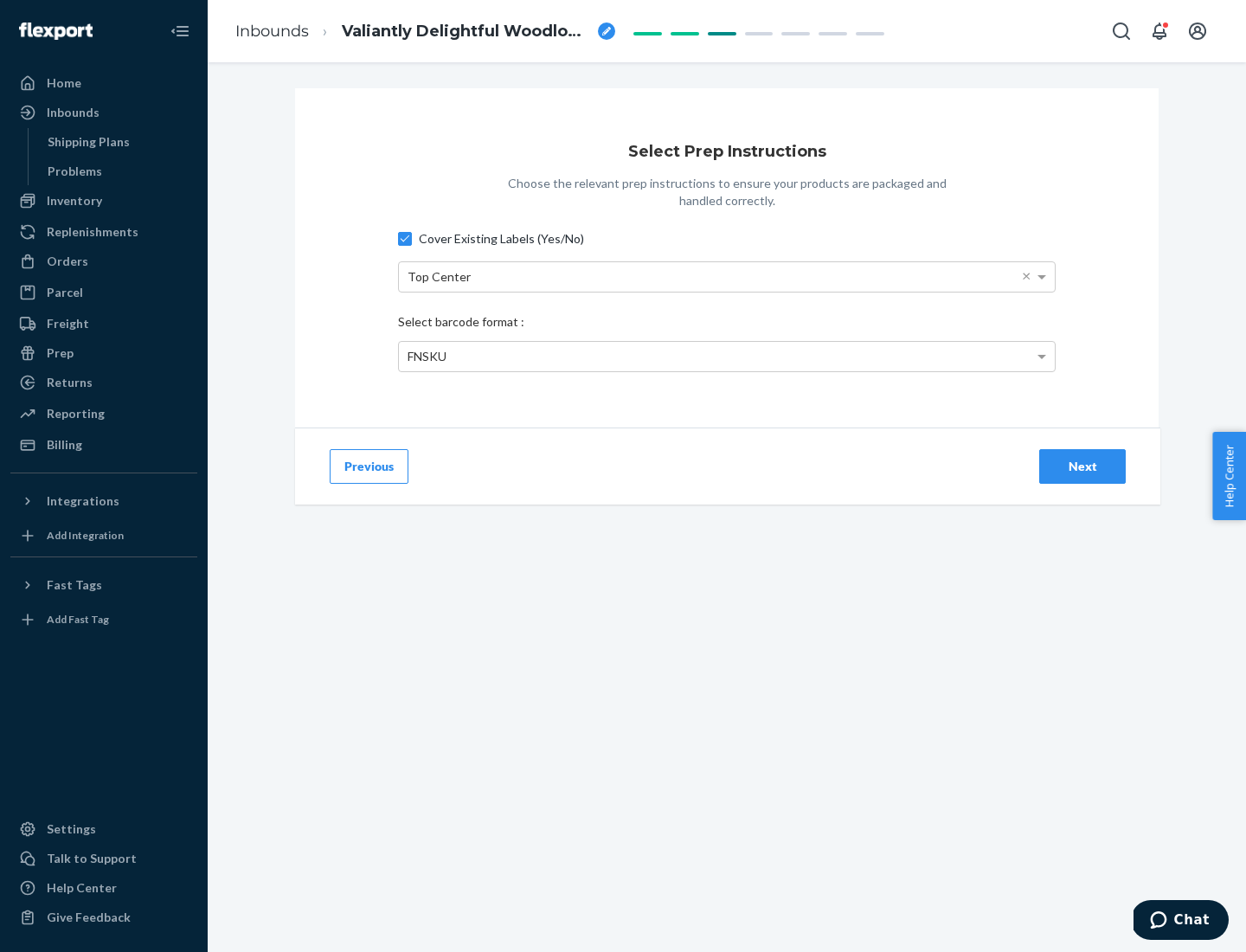
click at [1082, 465] on div "Next" at bounding box center [1082, 467] width 57 height 18
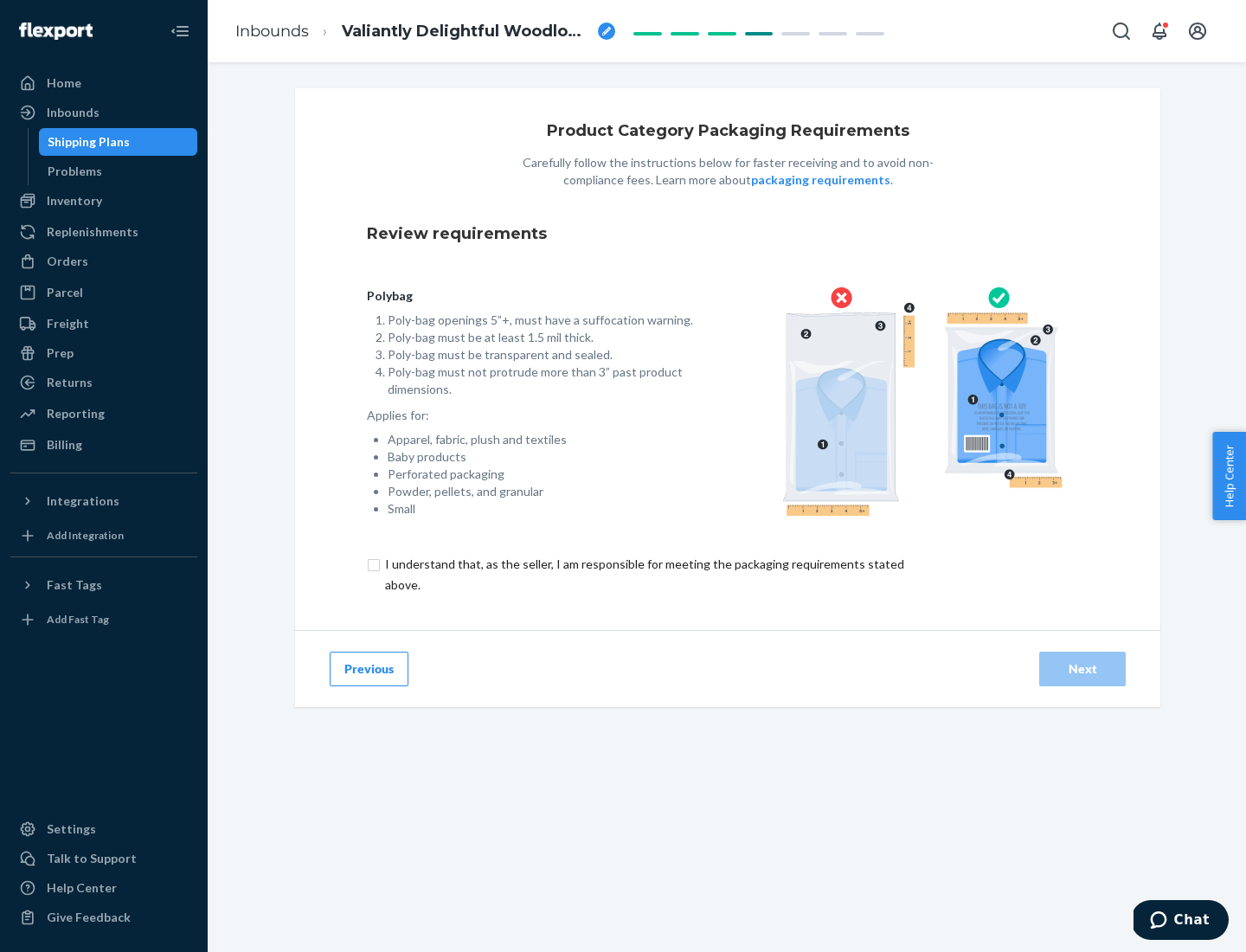
click at [643, 574] on input "checkbox" at bounding box center [655, 575] width 576 height 41
checkbox input "true"
click at [1082, 668] on div "Next" at bounding box center [1082, 670] width 57 height 18
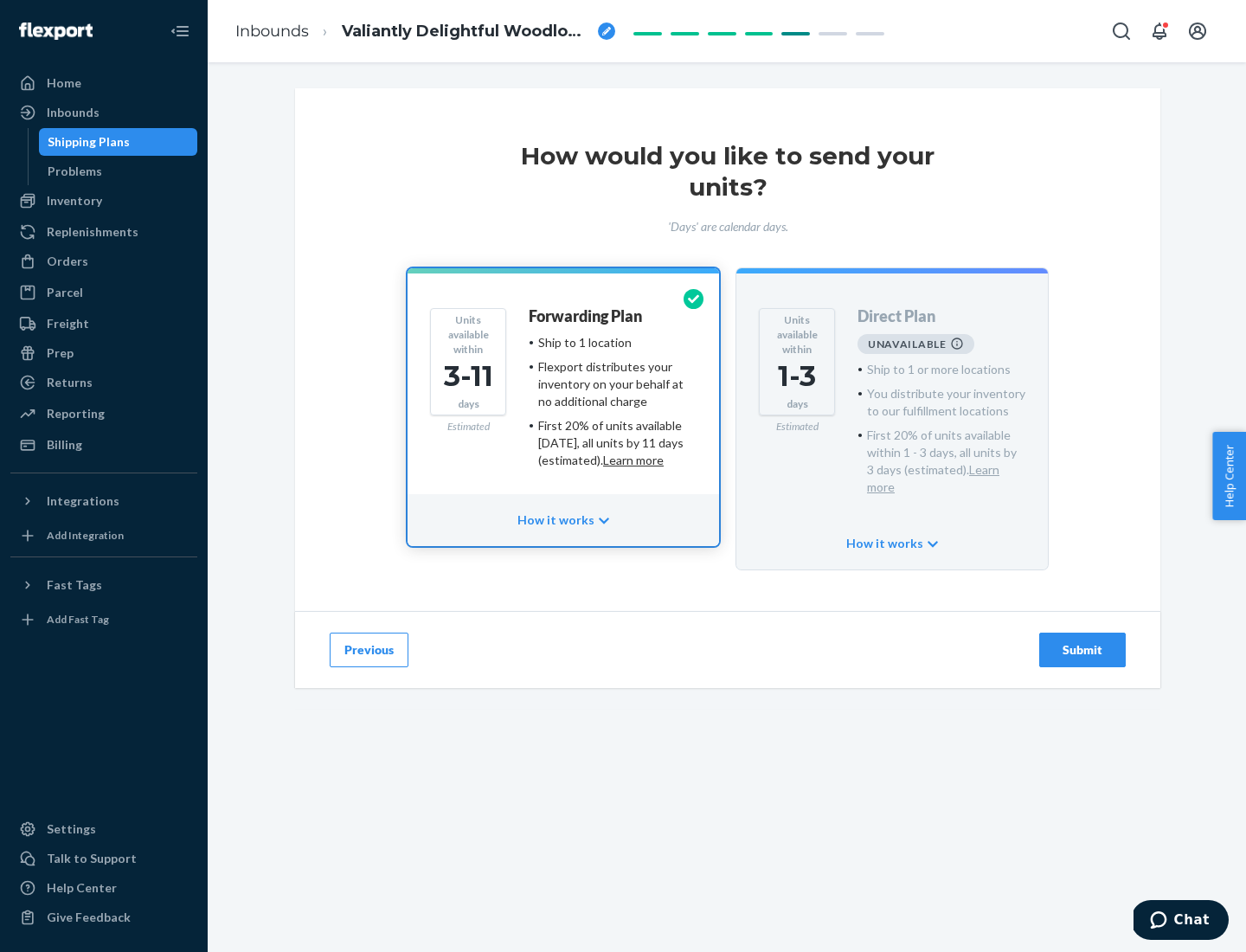
click at [586, 316] on h4 "Forwarding Plan" at bounding box center [584, 317] width 114 height 18
click at [1082, 641] on div "Submit" at bounding box center [1082, 650] width 57 height 18
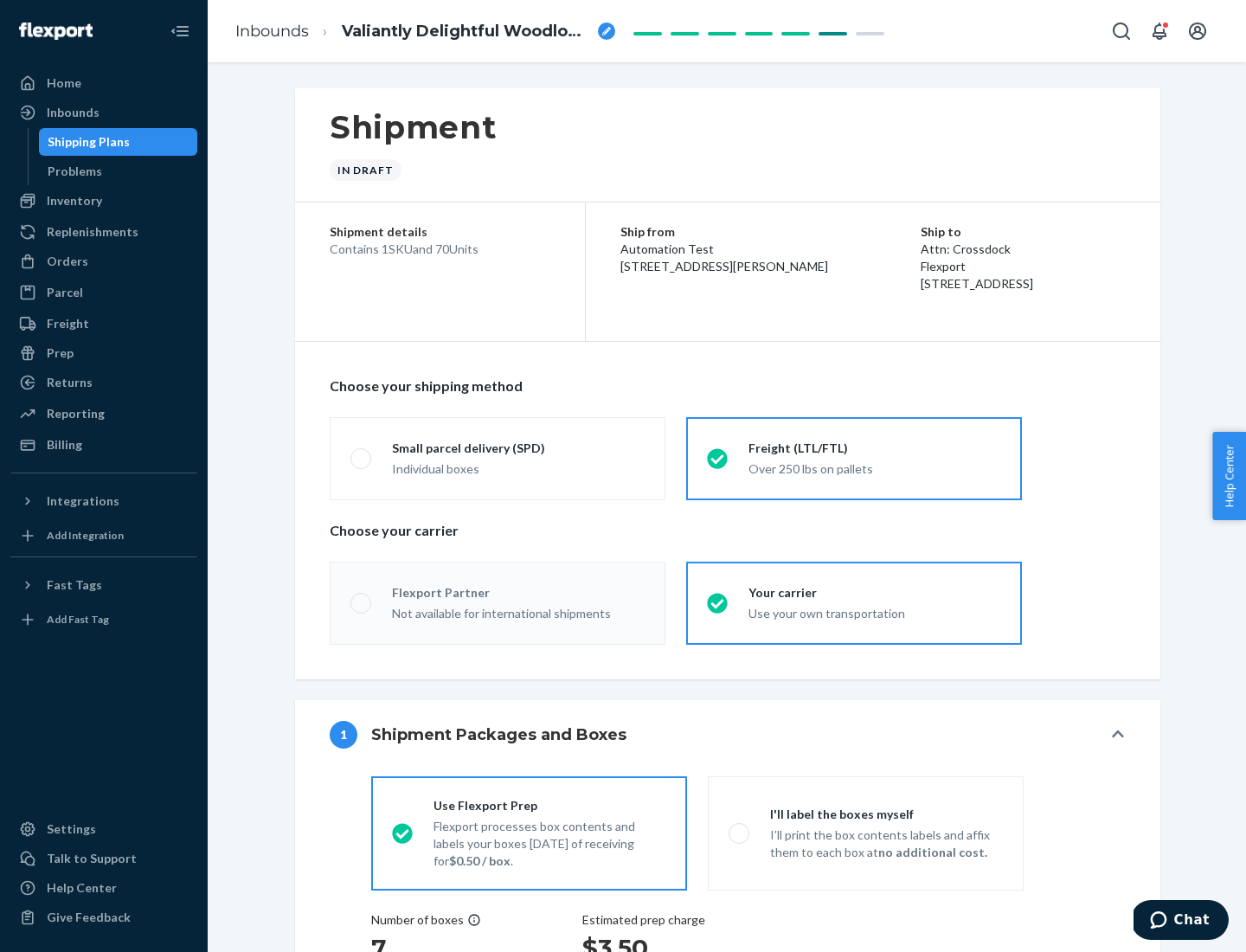
radio input "true"
radio input "false"
radio input "true"
radio input "false"
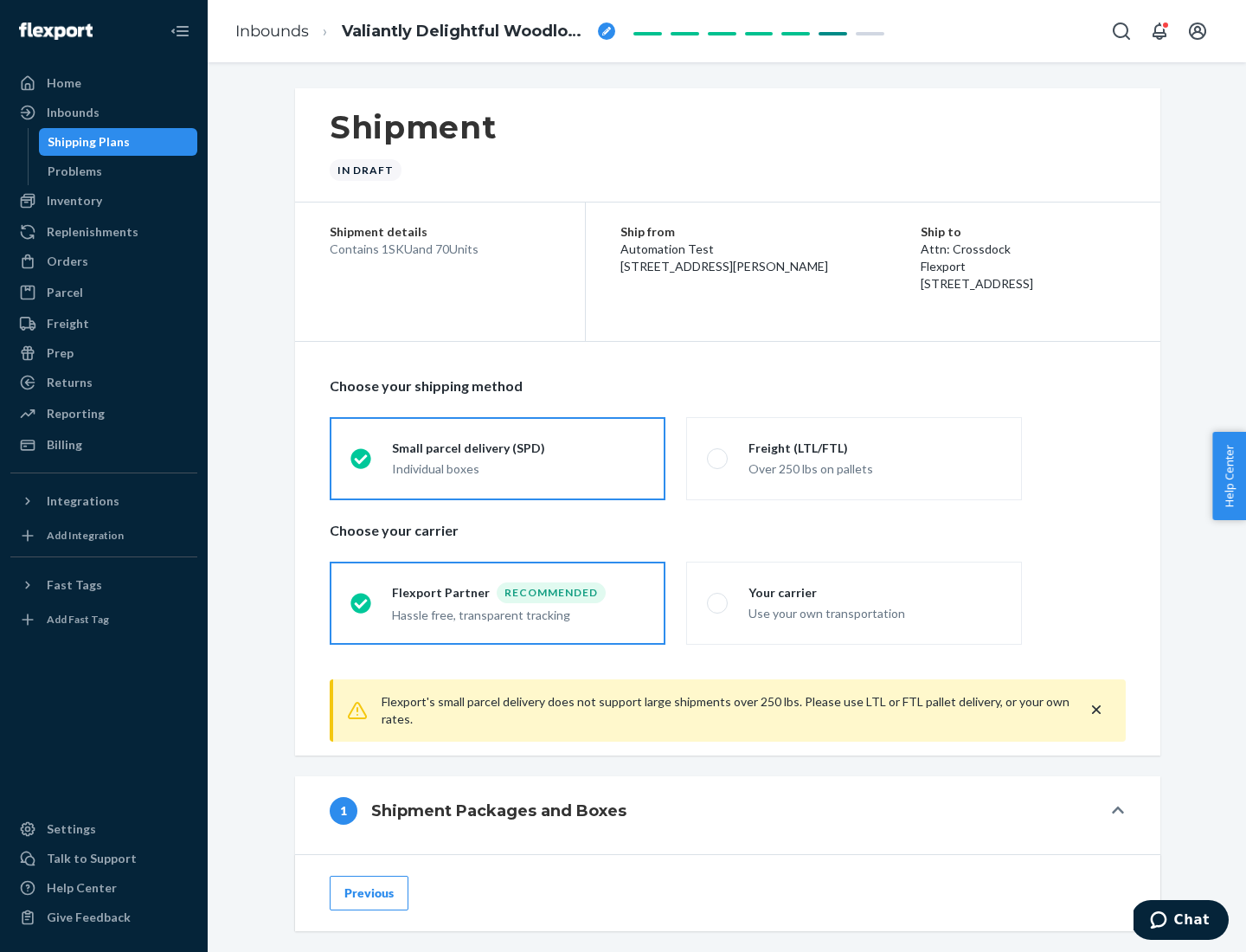
click at [854, 458] on div "Over 250 lbs on pallets" at bounding box center [875, 467] width 253 height 21
click at [718, 458] on input "Freight (LTL/FTL) Over 250 lbs on pallets" at bounding box center [712, 457] width 11 height 11
radio input "true"
radio input "false"
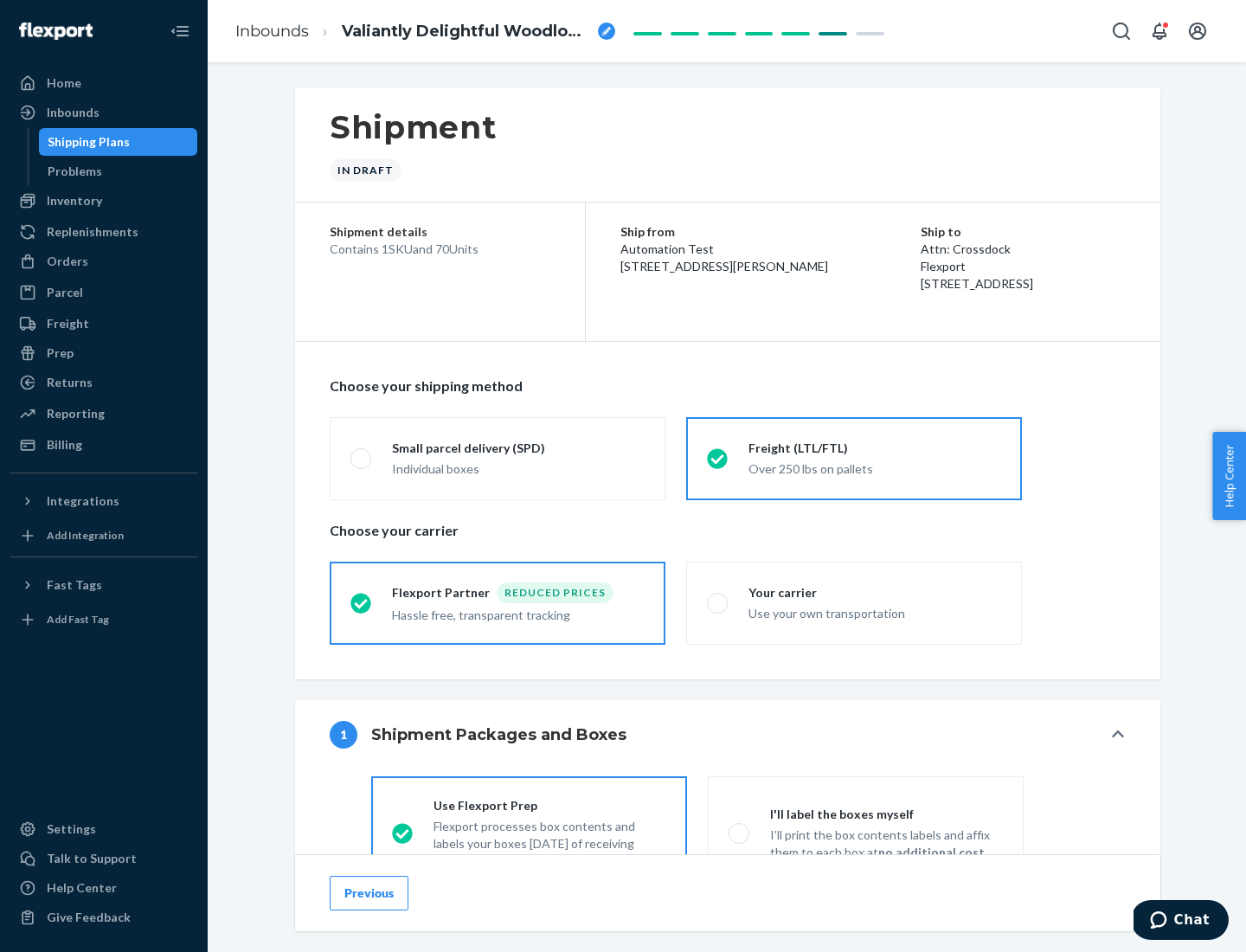
scroll to position [96, 0]
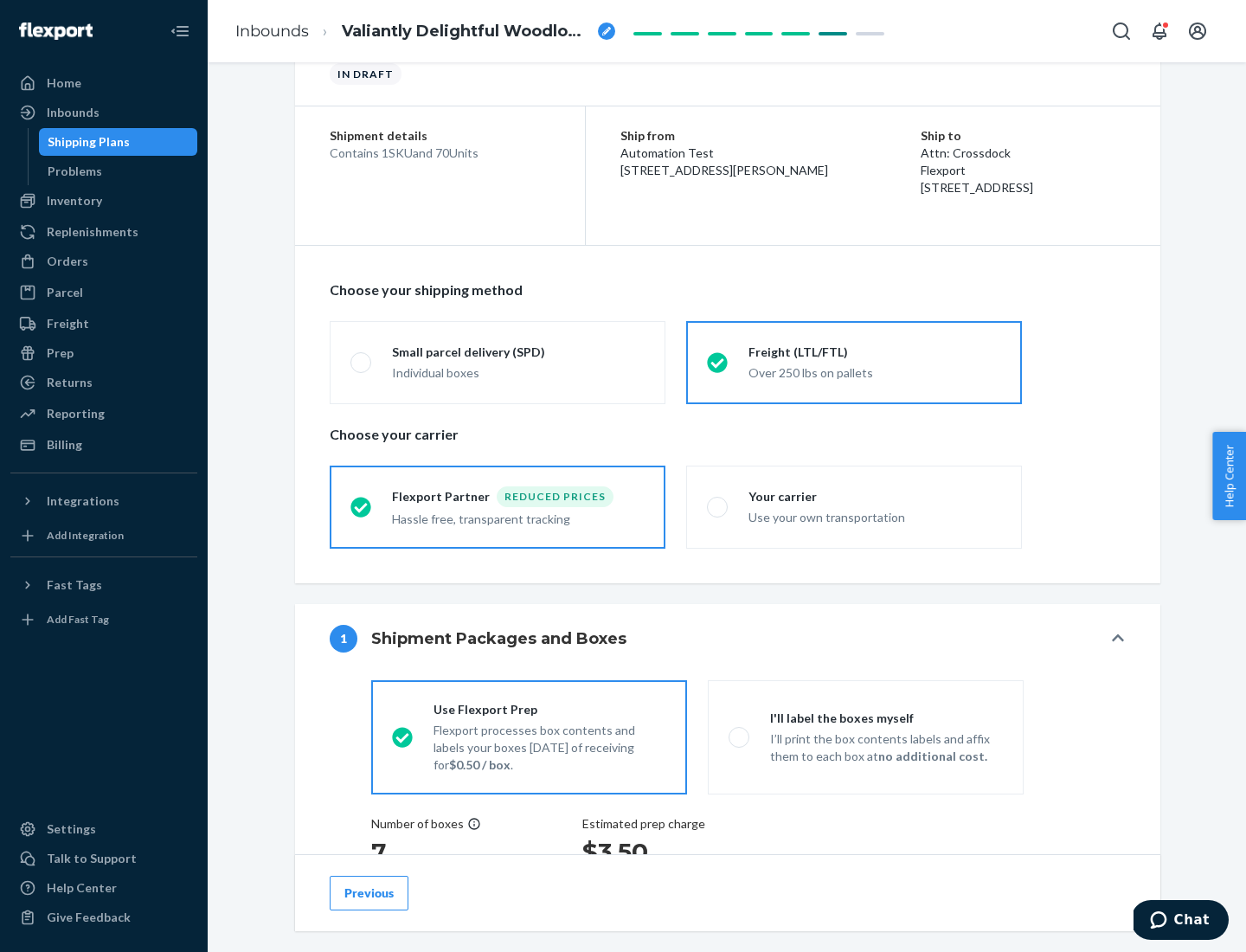
click at [854, 507] on div "Use your own transportation" at bounding box center [875, 516] width 253 height 21
click at [718, 507] on input "Your carrier Use your own transportation" at bounding box center [712, 506] width 11 height 11
radio input "true"
radio input "false"
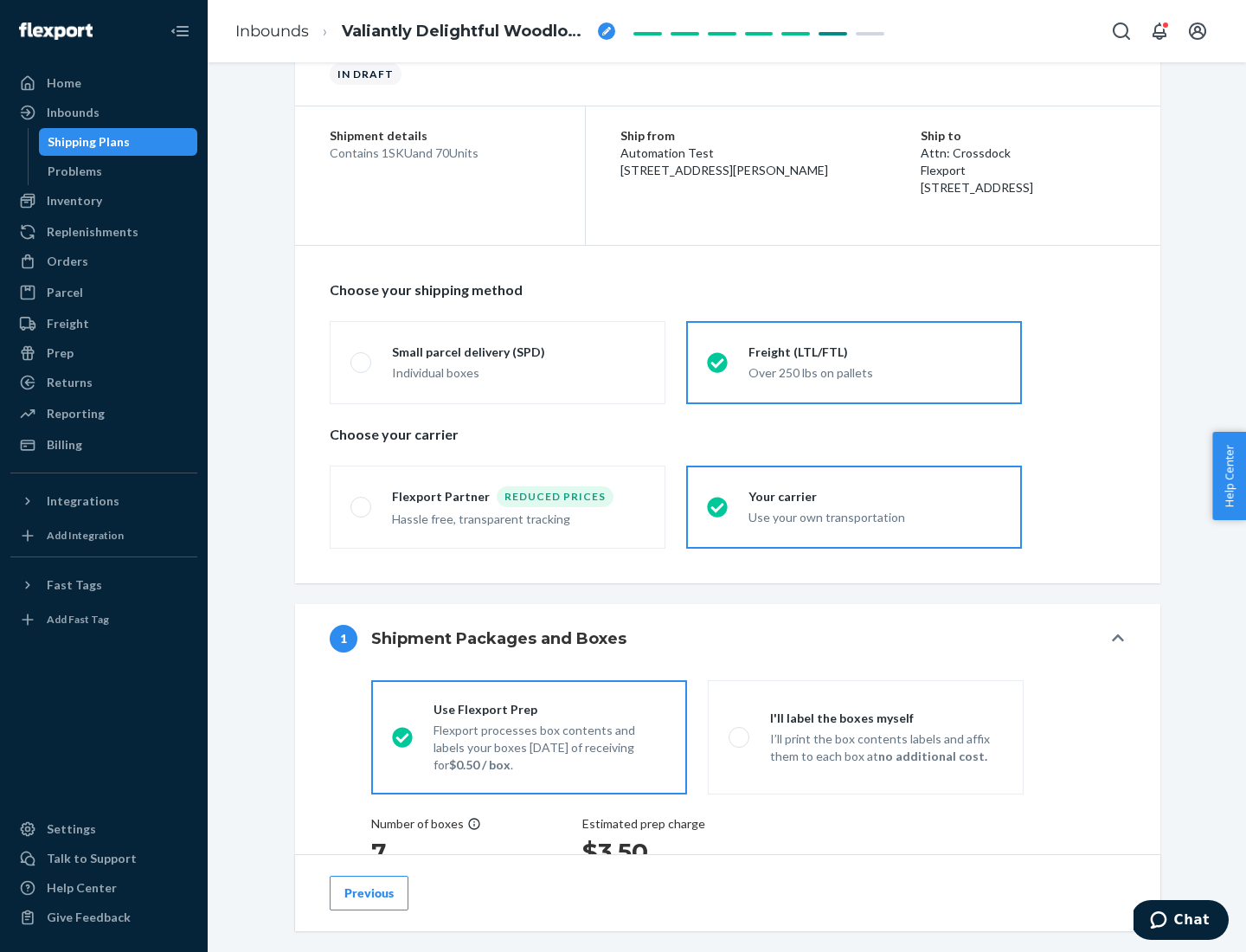
scroll to position [440, 0]
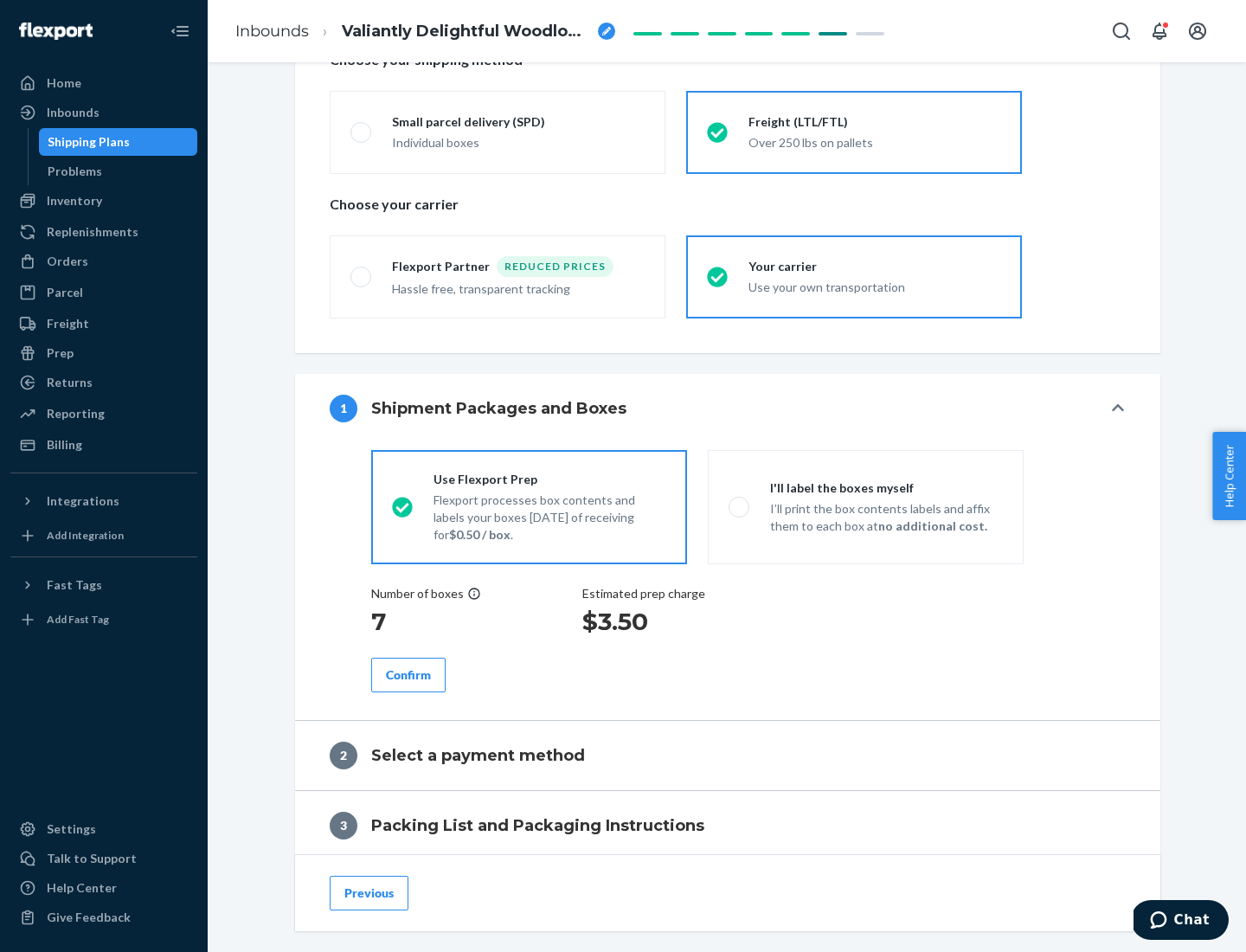
click at [865, 507] on p "I’ll print the box contents labels and affix them to each box at no additional …" at bounding box center [887, 516] width 233 height 35
click at [740, 507] on input "I'll label the boxes myself I’ll print the box contents labels and affix them t…" at bounding box center [734, 506] width 11 height 11
radio input "true"
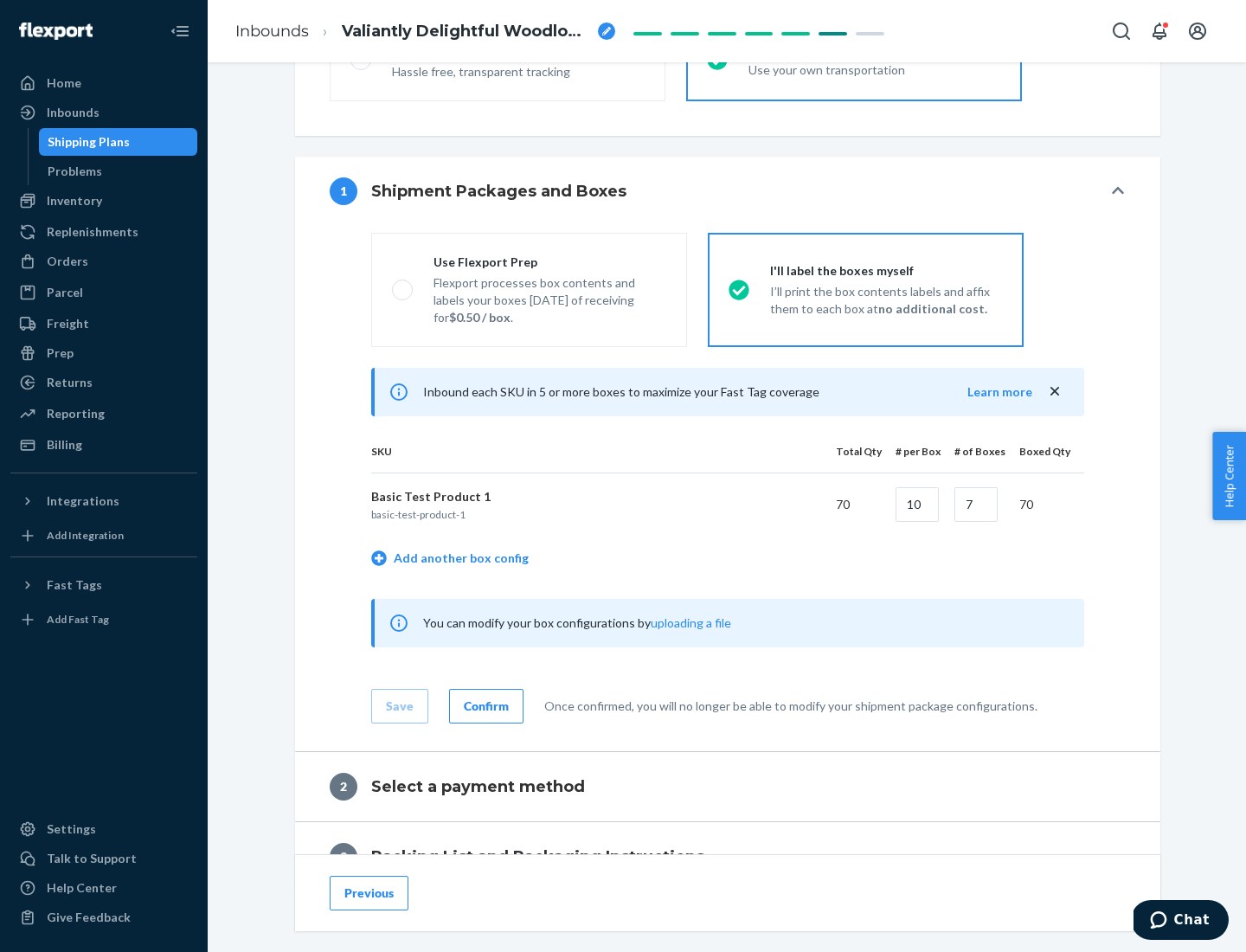
scroll to position [298, 0]
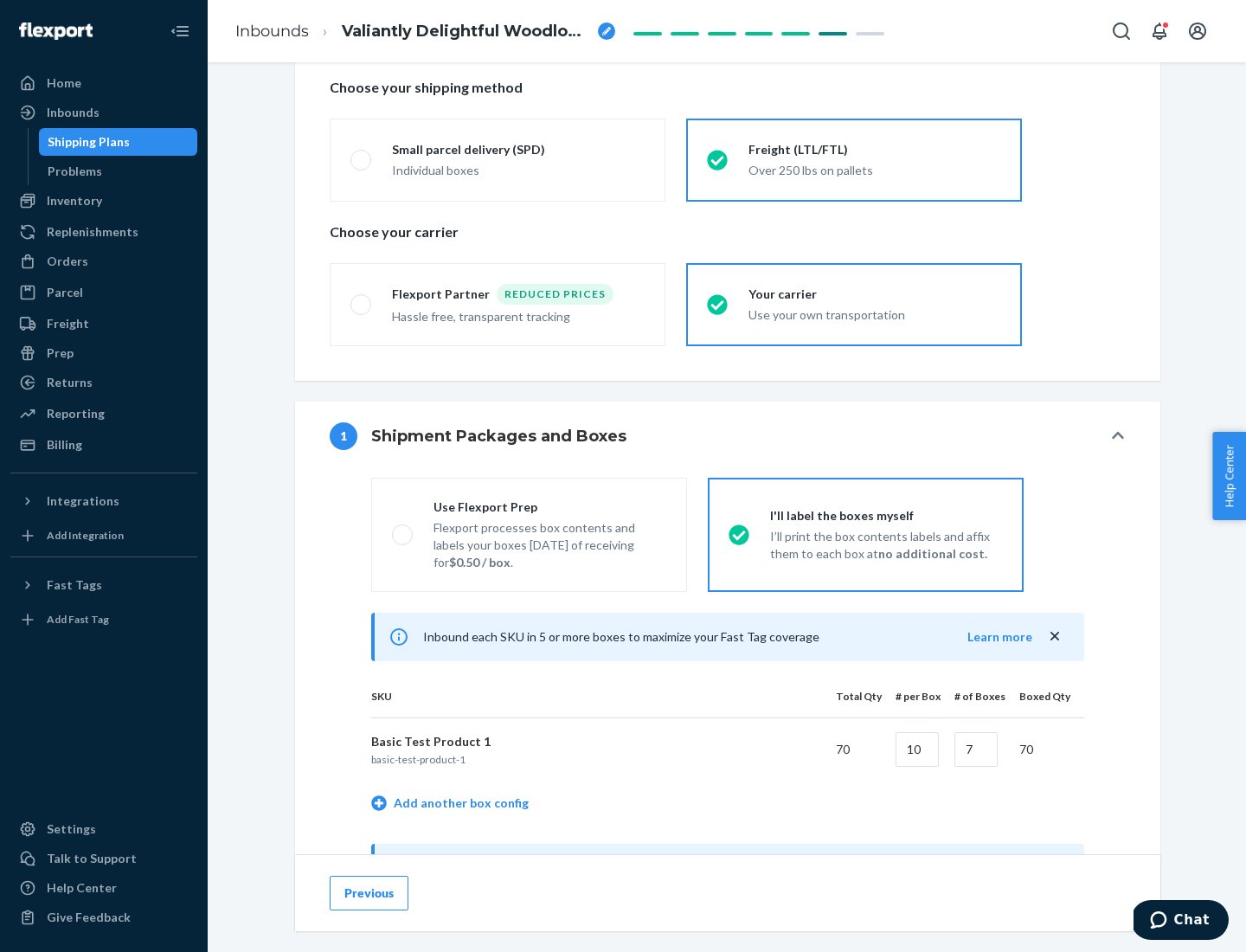
click at [549, 507] on div "Use Flexport Prep" at bounding box center [550, 508] width 233 height 18
click at [403, 528] on input "Use Flexport Prep Flexport processes box contents and labels your boxes [DATE] …" at bounding box center [397, 533] width 11 height 11
radio input "true"
radio input "false"
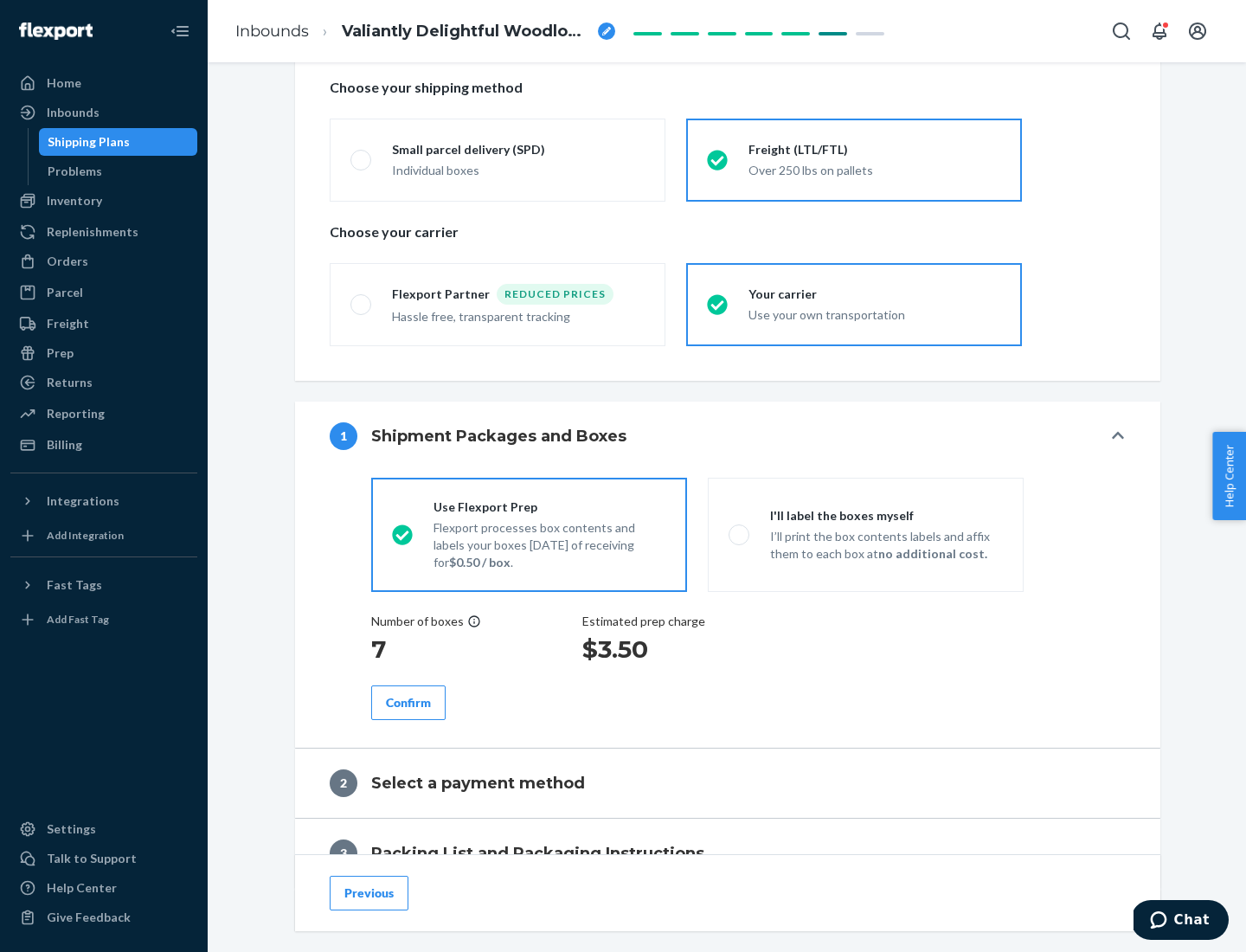
scroll to position [494, 0]
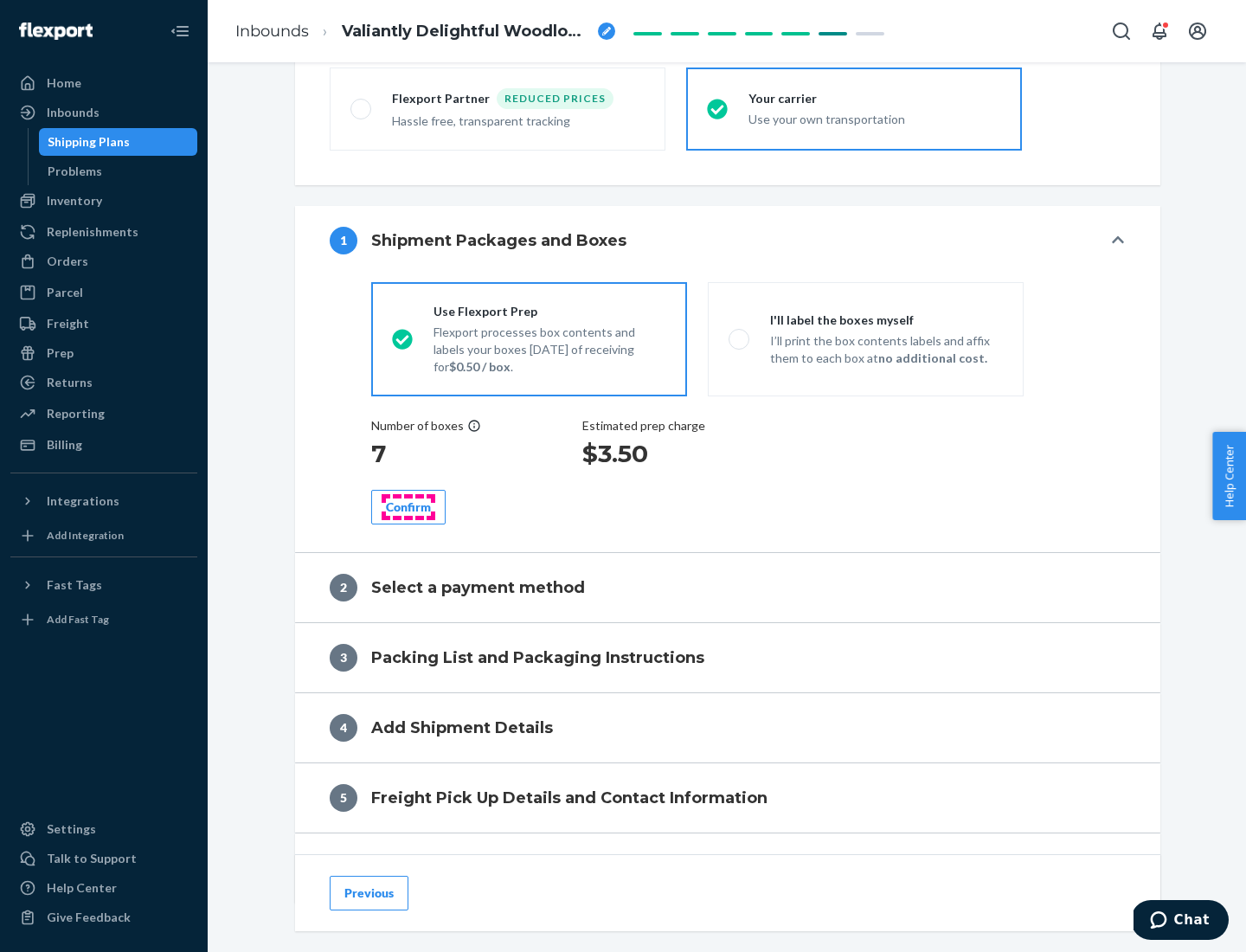
click at [409, 507] on div "Confirm" at bounding box center [409, 508] width 45 height 18
radio input "false"
